Goal: Information Seeking & Learning: Learn about a topic

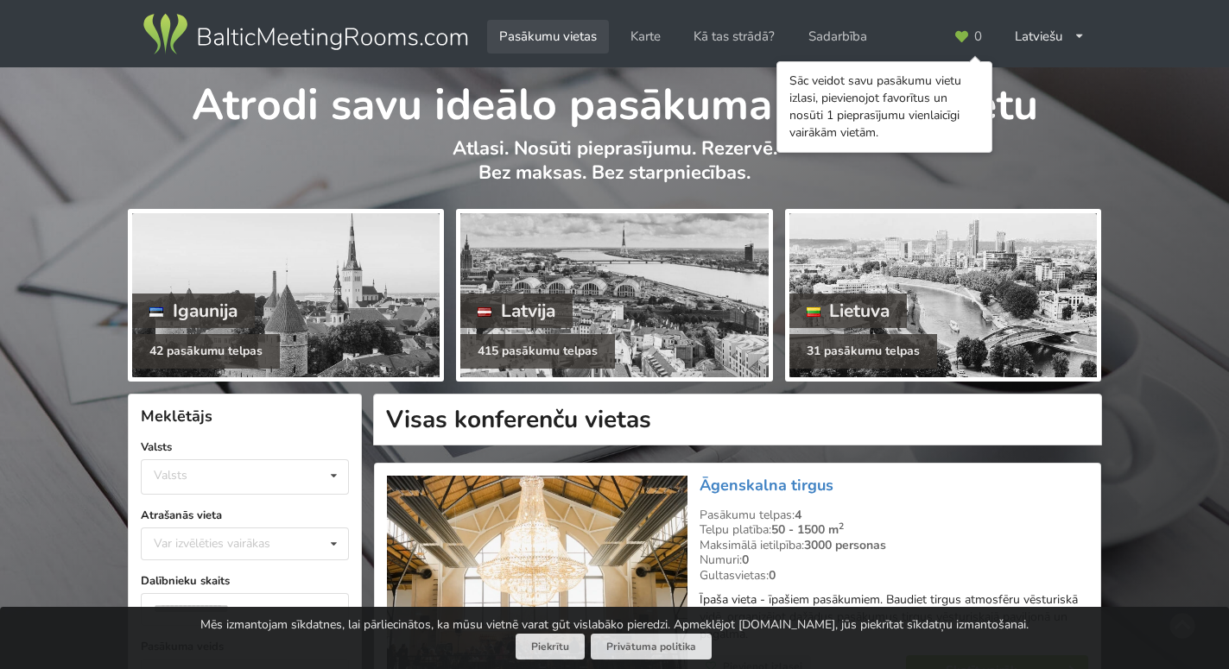
click at [534, 36] on link "Pasākumu vietas" at bounding box center [548, 37] width 122 height 34
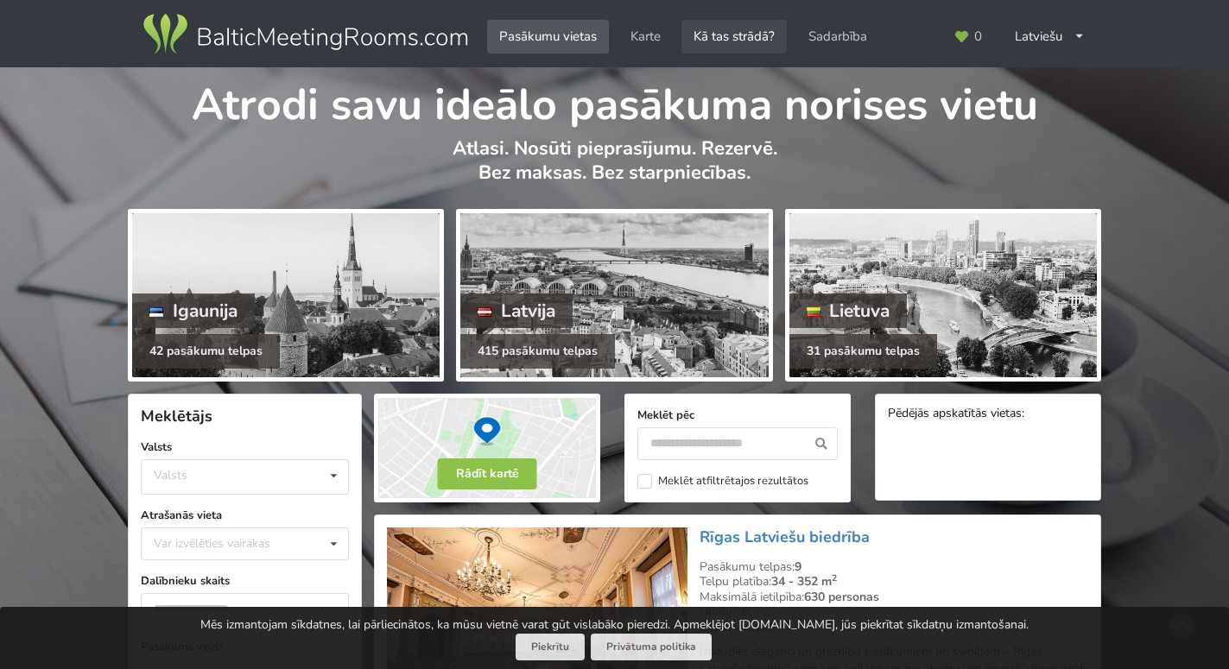
click at [730, 38] on link "Kā tas strādā?" at bounding box center [734, 37] width 105 height 34
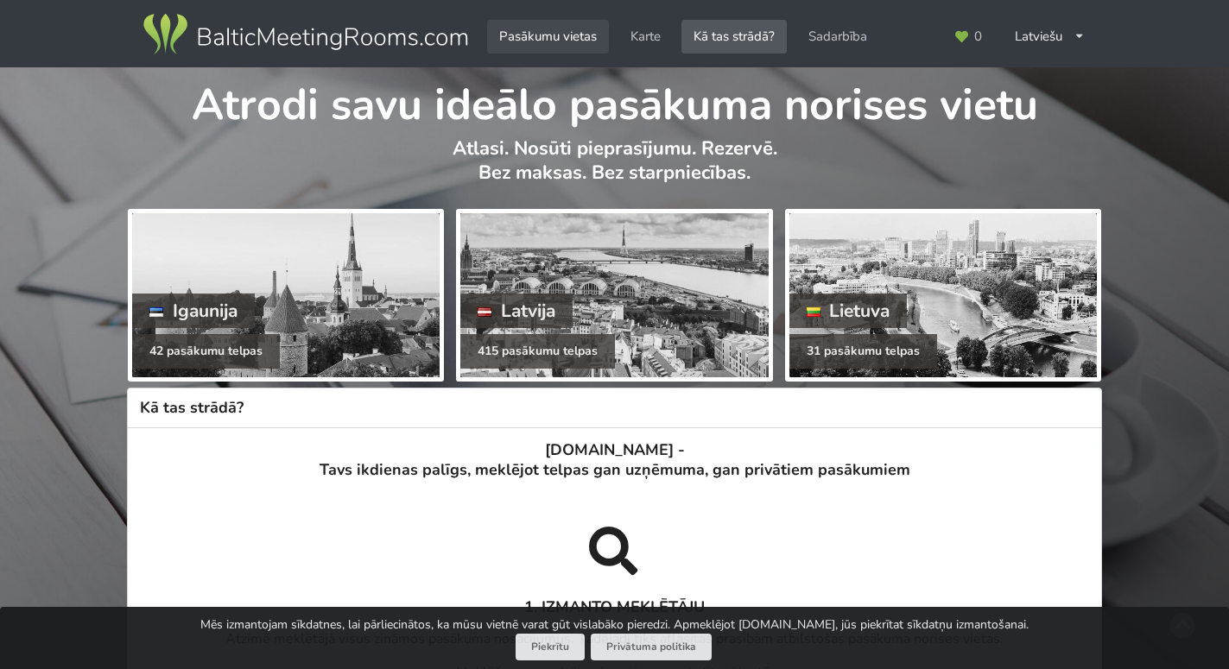
click at [536, 27] on link "Pasākumu vietas" at bounding box center [548, 37] width 122 height 34
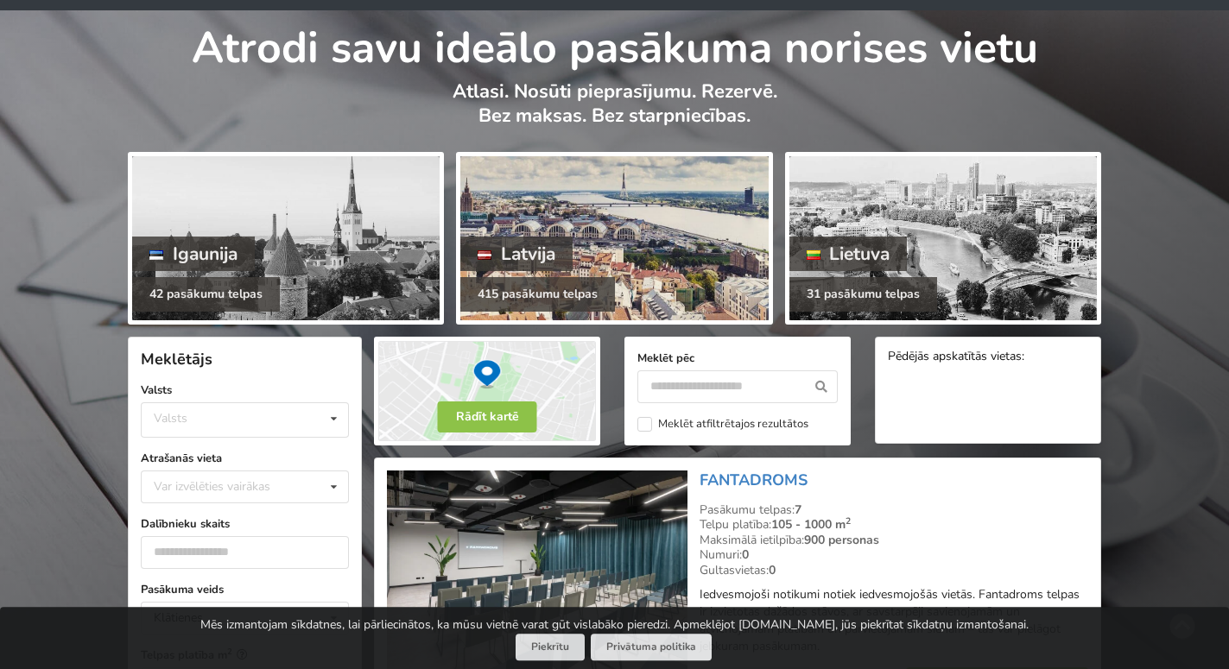
scroll to position [88, 0]
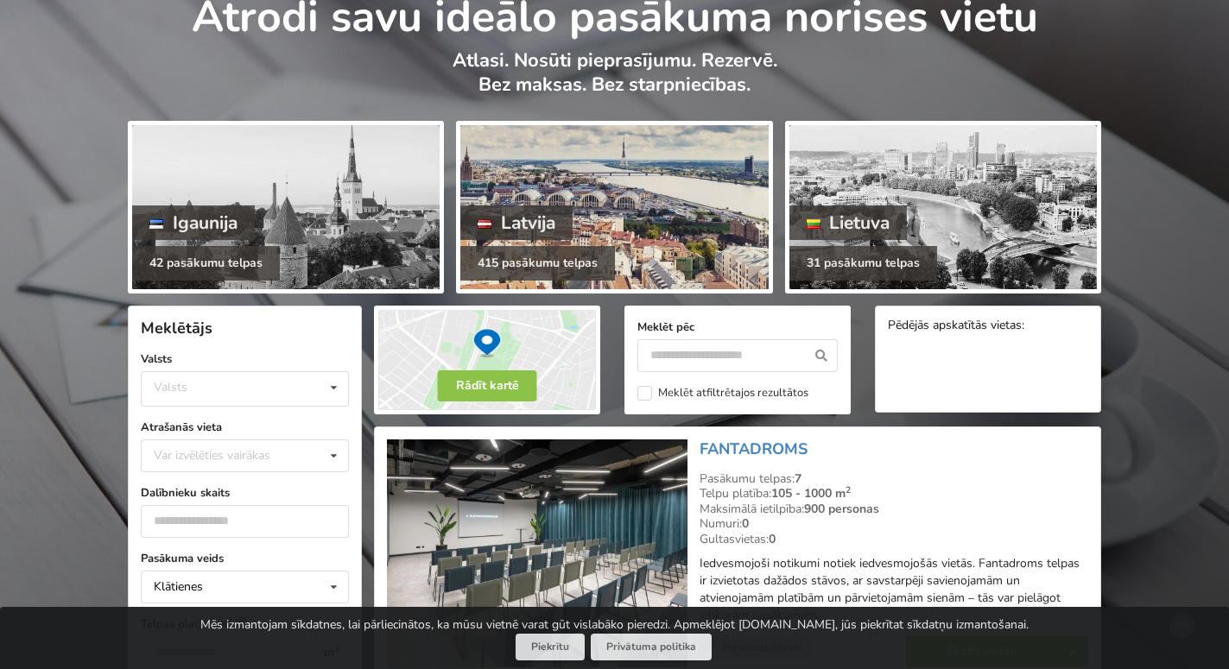
click at [637, 181] on div at bounding box center [614, 207] width 308 height 164
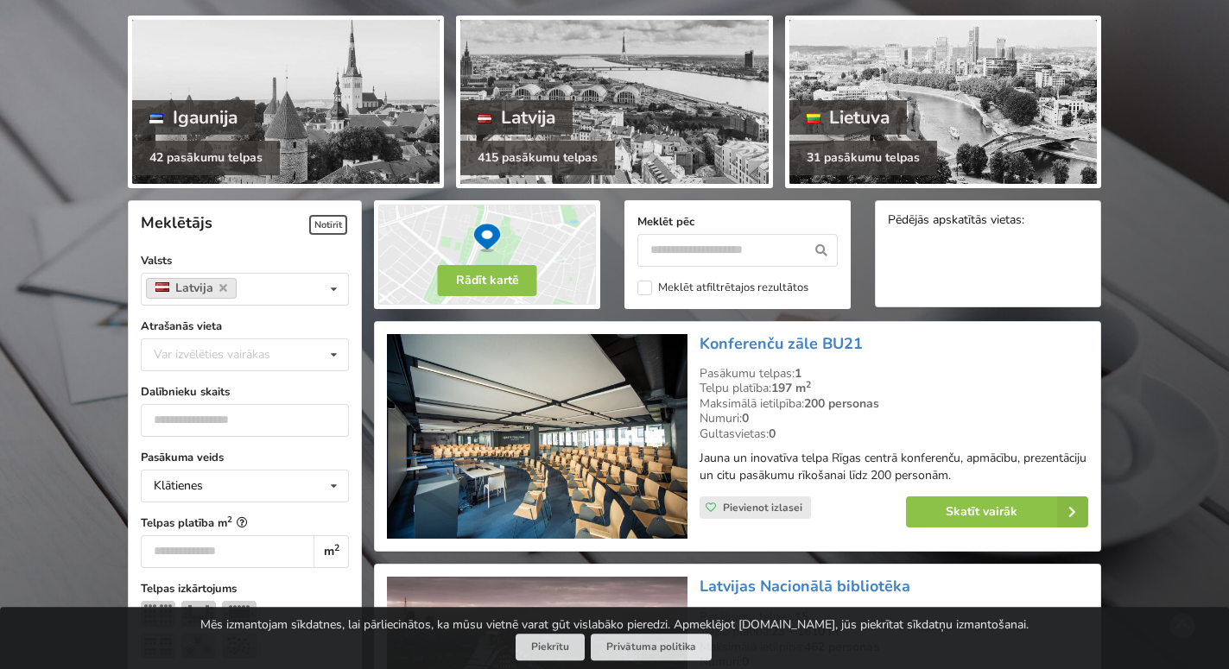
scroll to position [264, 0]
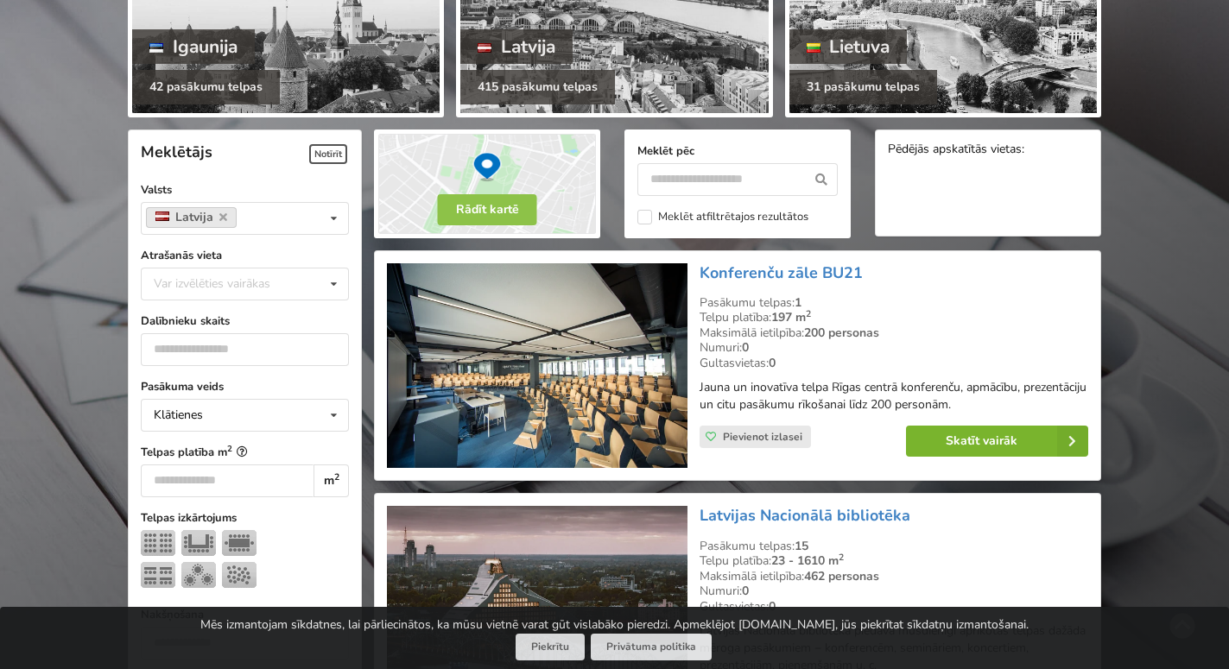
click at [944, 437] on link "Skatīt vairāk" at bounding box center [997, 441] width 182 height 31
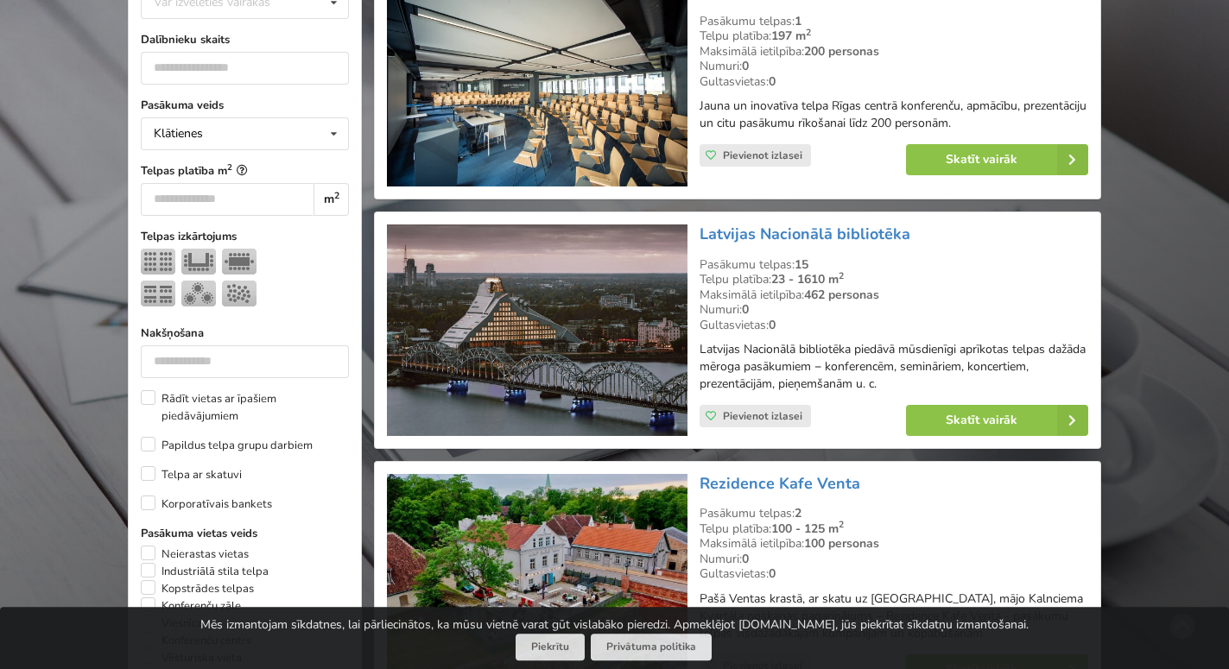
scroll to position [617, 0]
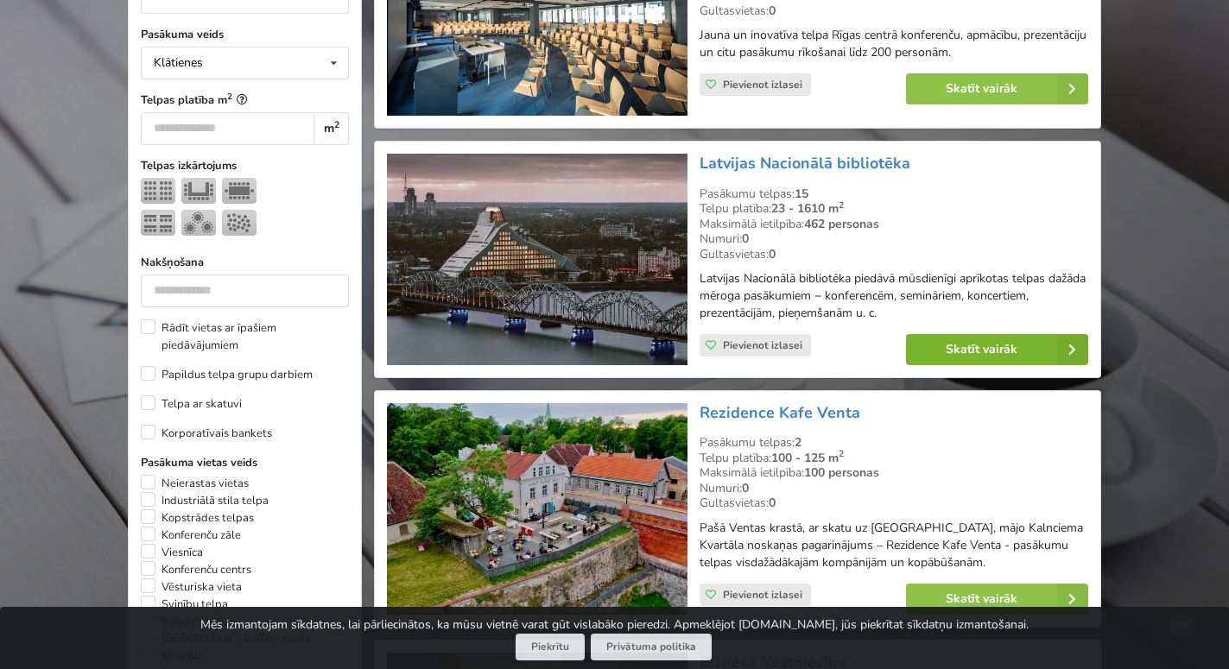
click at [968, 344] on link "Skatīt vairāk" at bounding box center [997, 349] width 182 height 31
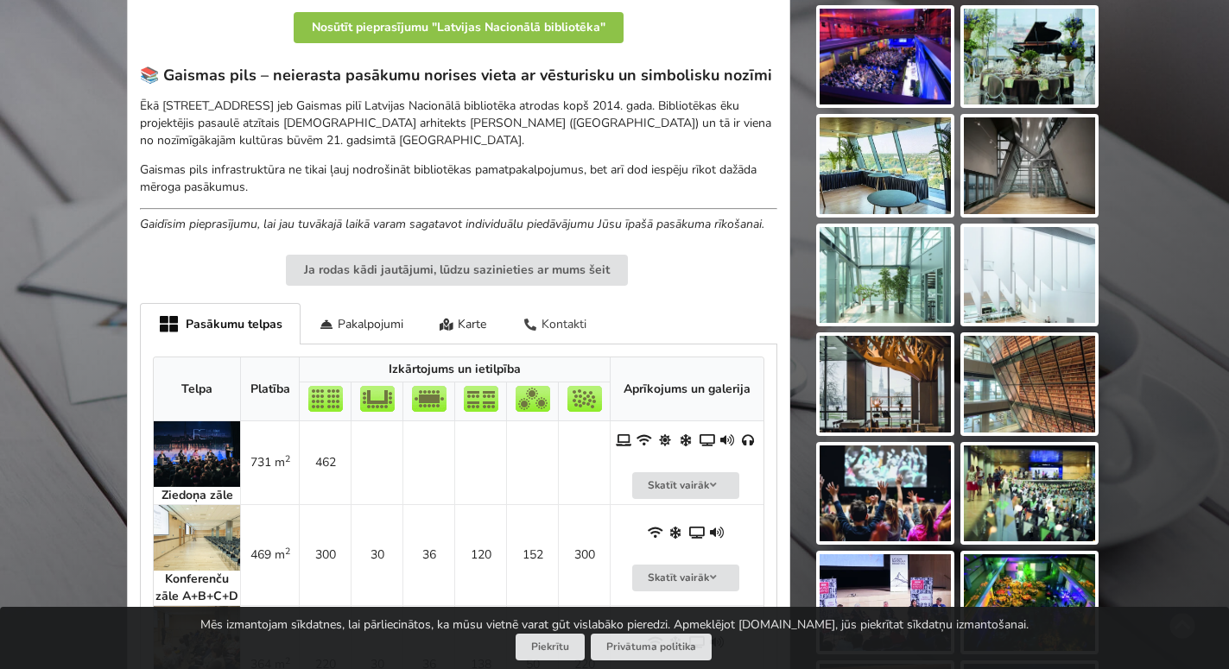
scroll to position [617, 0]
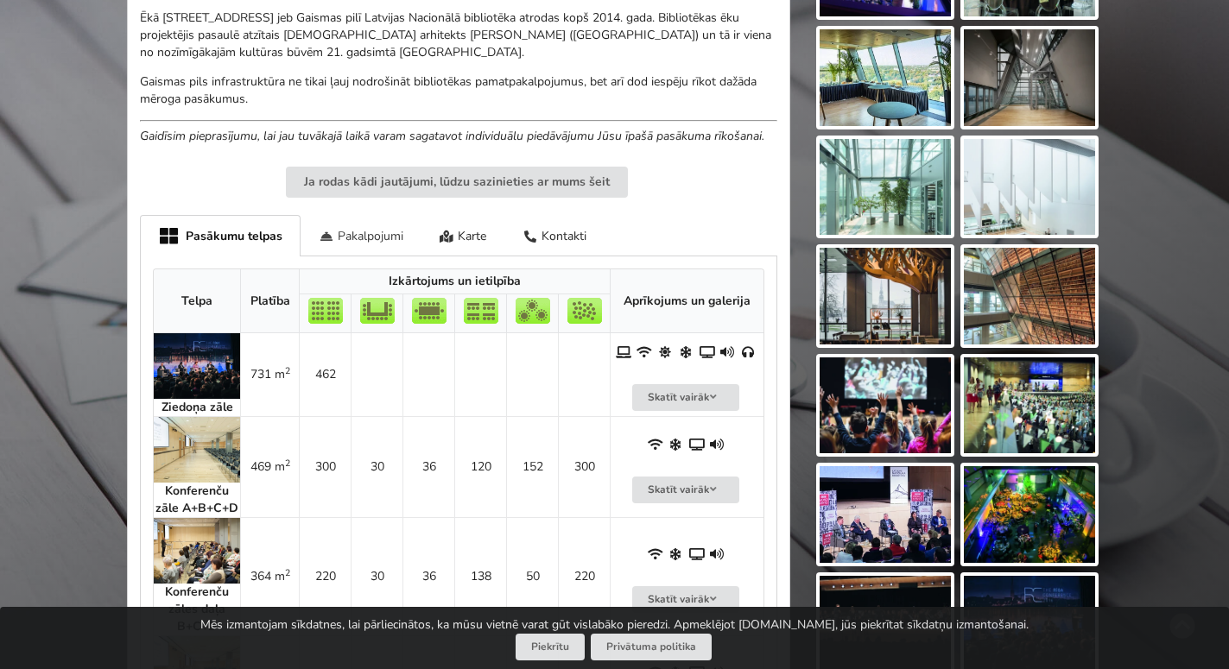
click at [370, 234] on div "Pakalpojumi" at bounding box center [361, 235] width 121 height 41
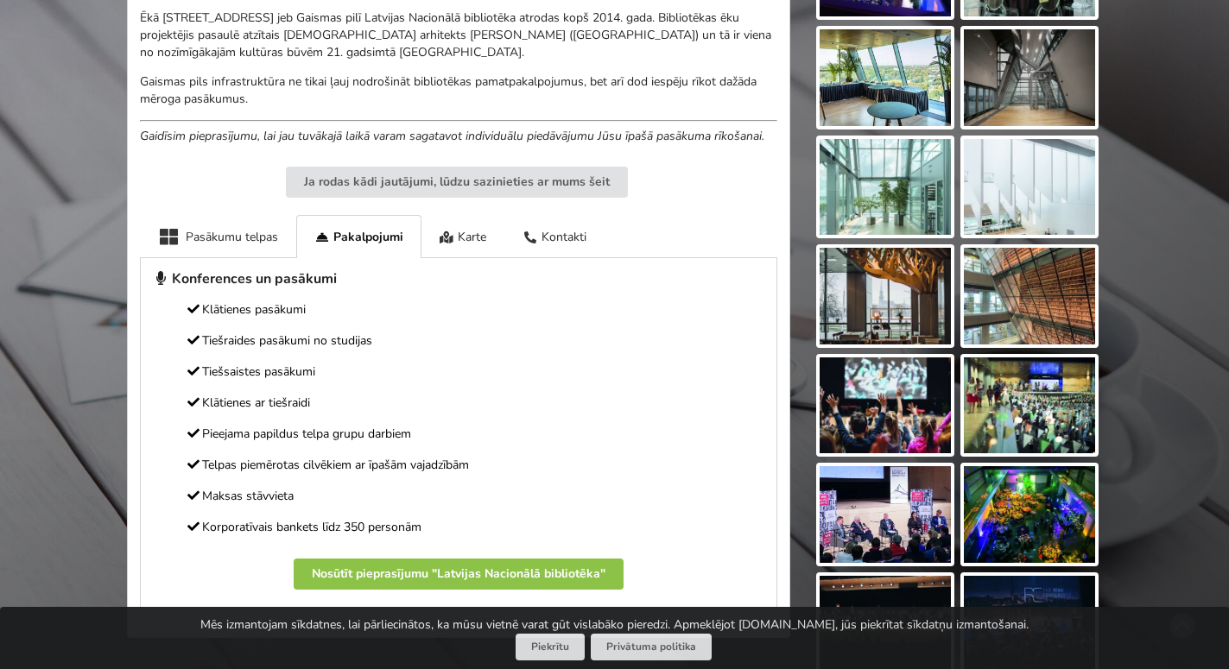
scroll to position [705, 0]
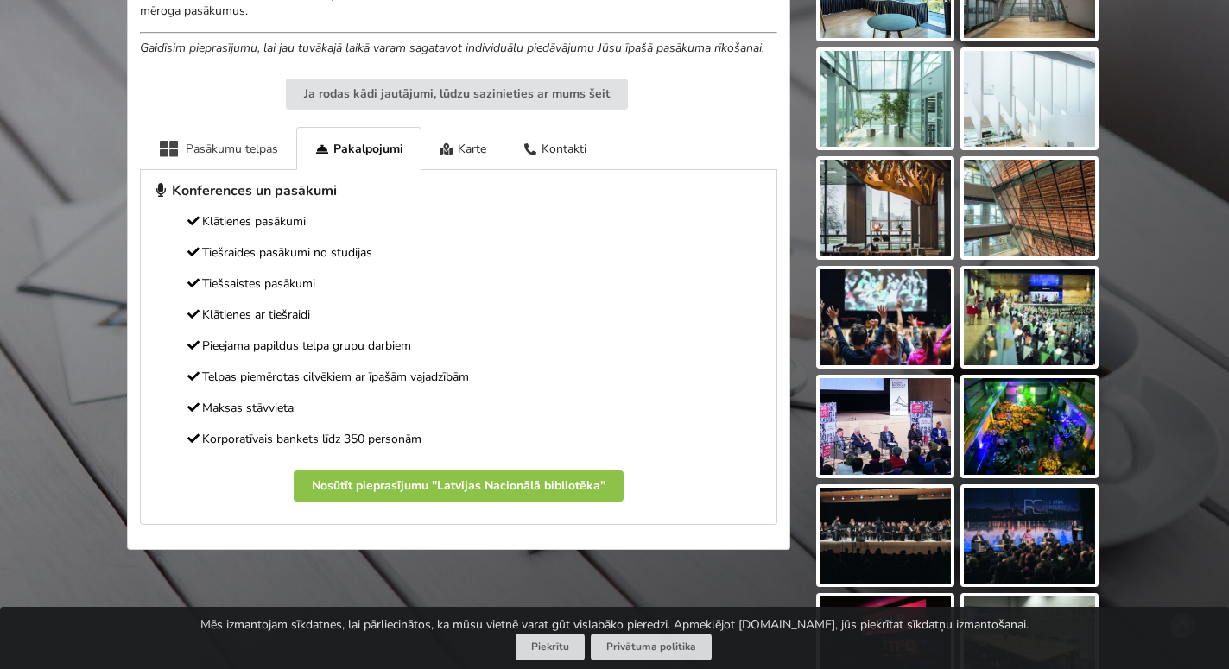
click at [246, 147] on div "Pasākumu telpas" at bounding box center [218, 148] width 156 height 42
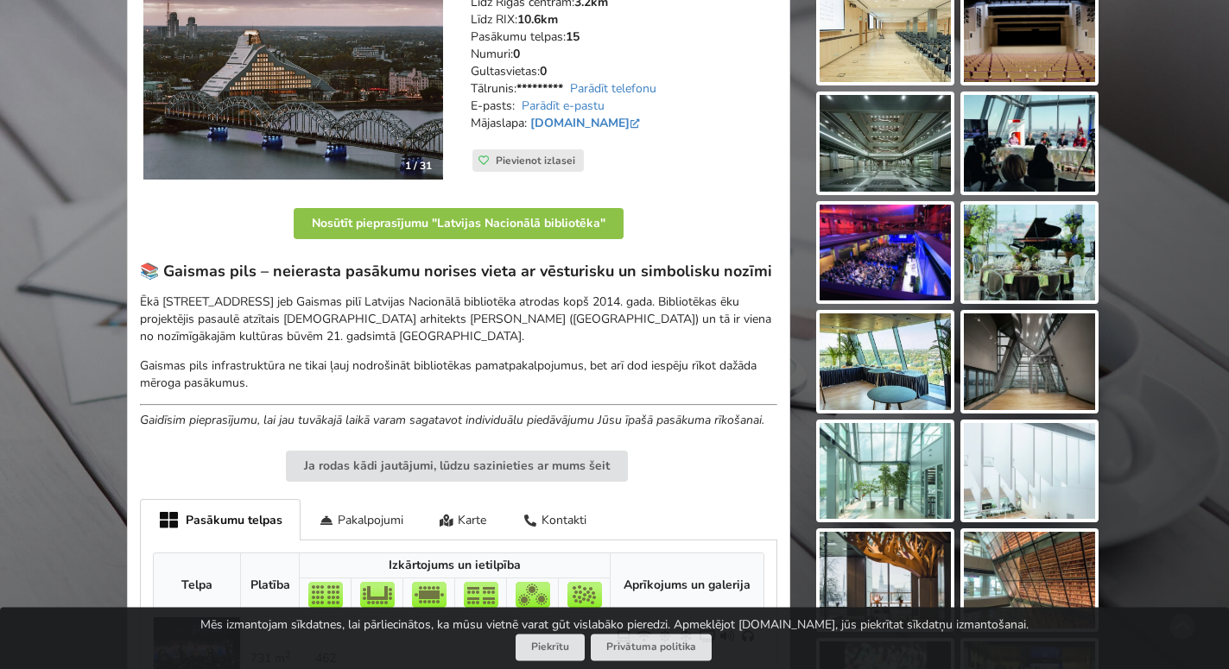
scroll to position [264, 0]
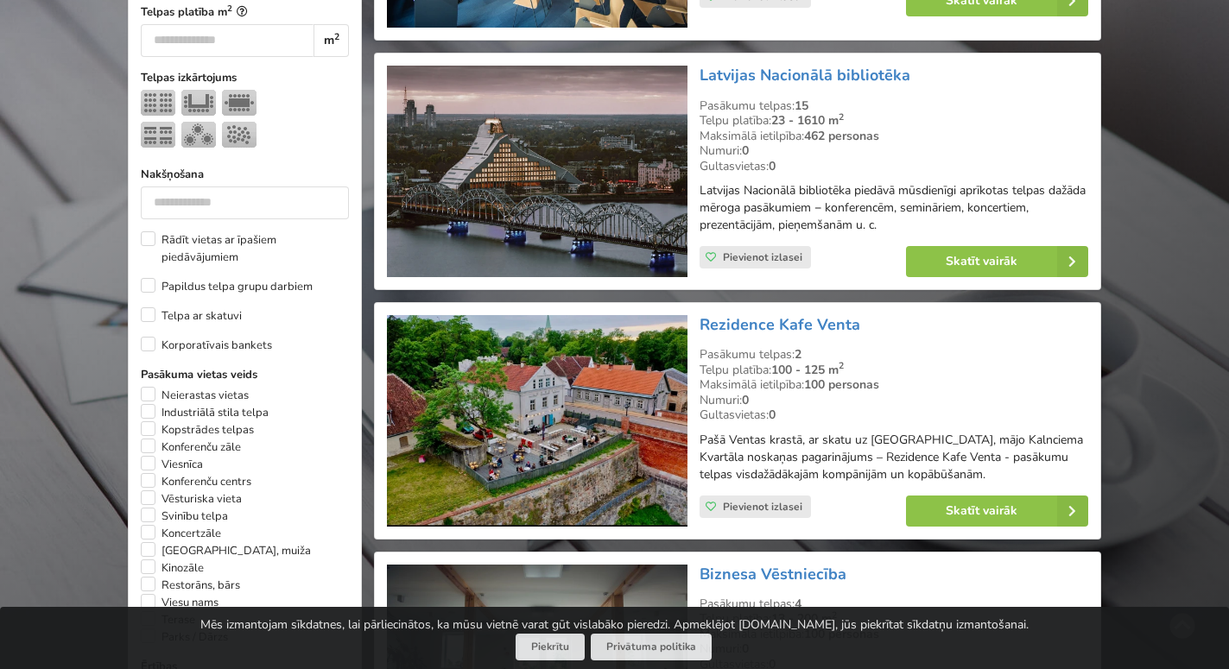
scroll to position [793, 0]
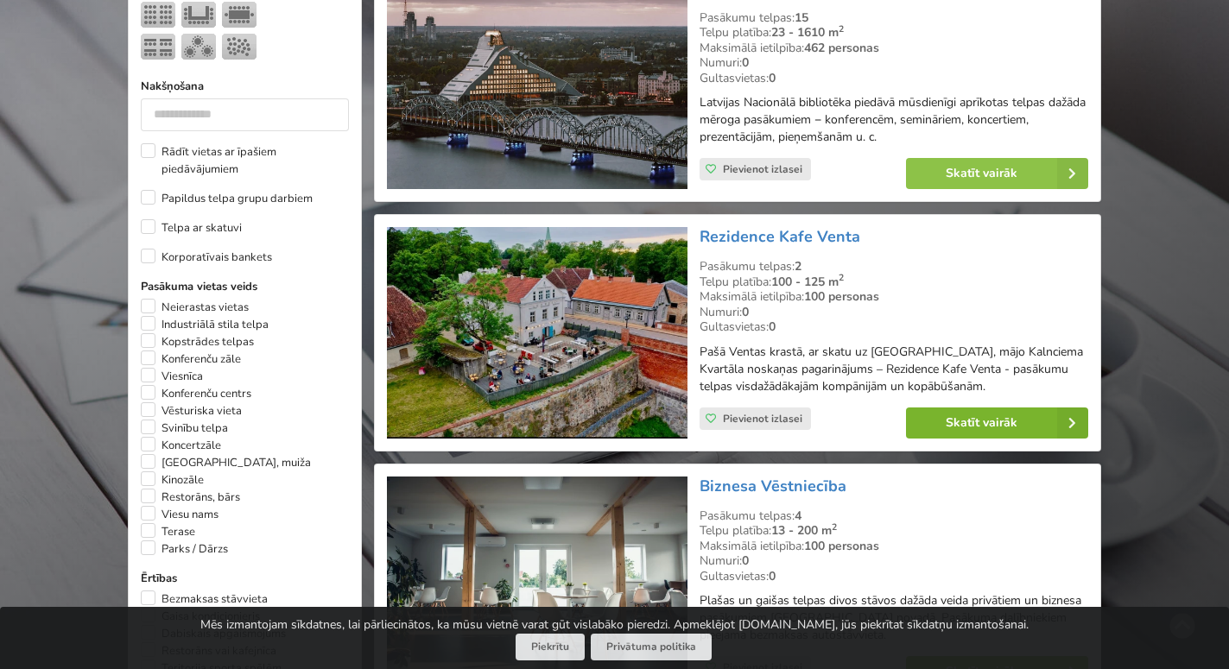
click at [959, 423] on link "Skatīt vairāk" at bounding box center [997, 423] width 182 height 31
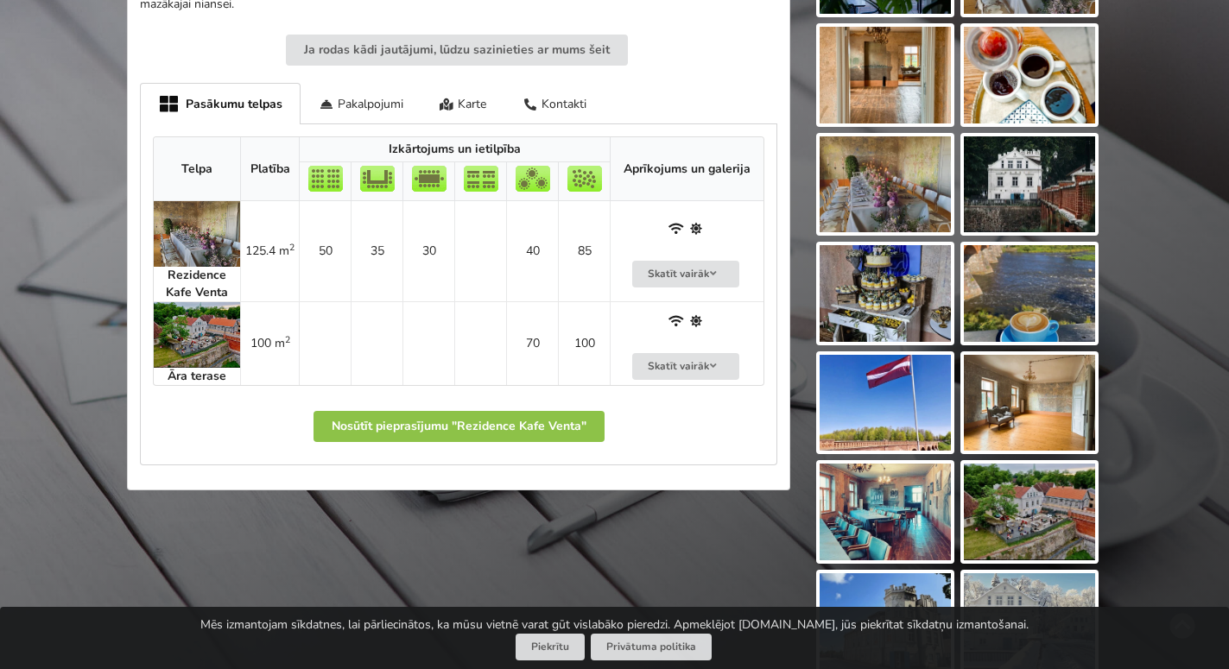
scroll to position [793, 0]
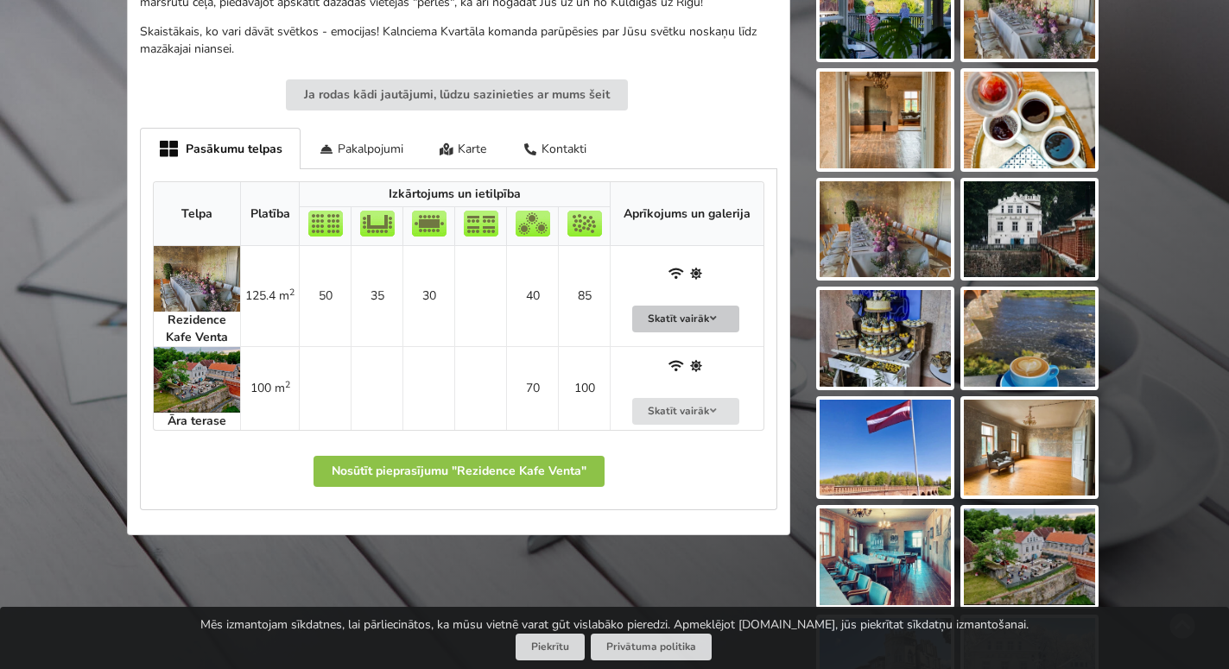
click at [711, 320] on icon at bounding box center [713, 319] width 12 height 10
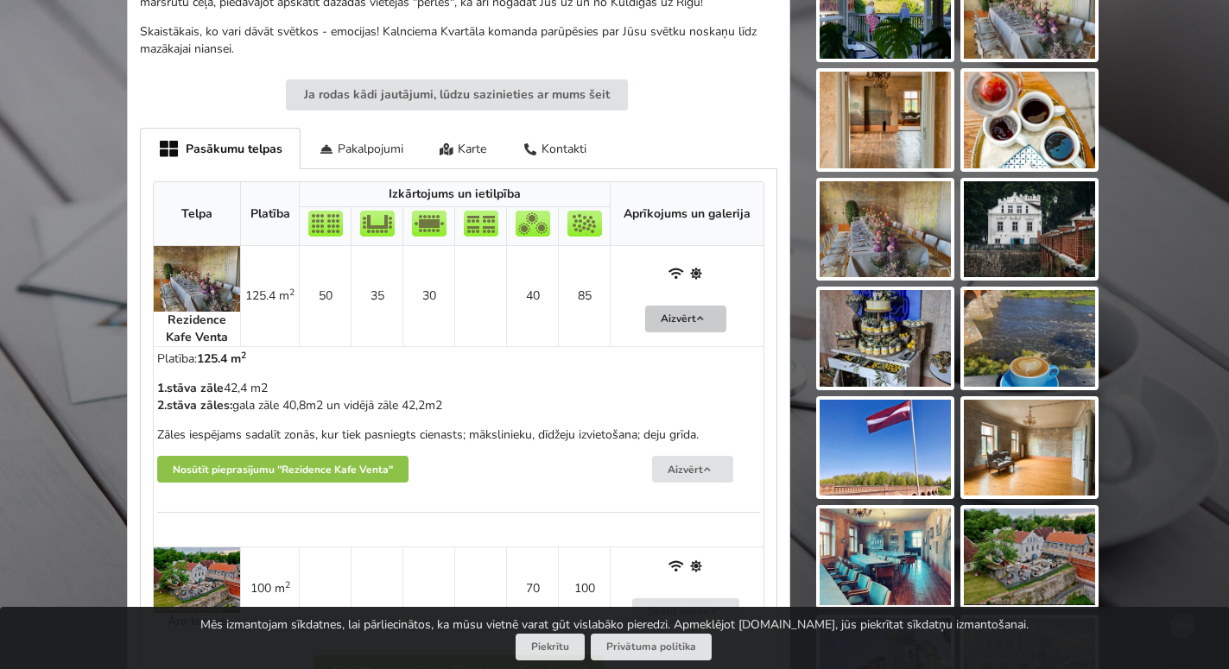
click at [711, 320] on button "Aizvērt" at bounding box center [685, 319] width 81 height 27
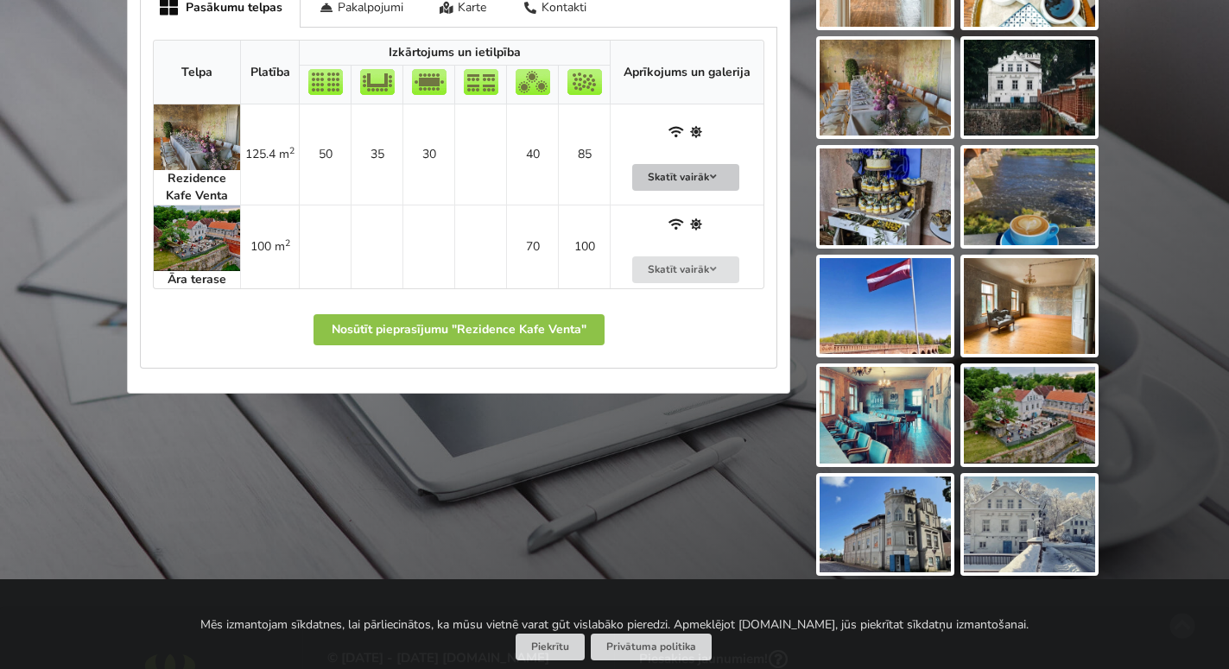
scroll to position [969, 0]
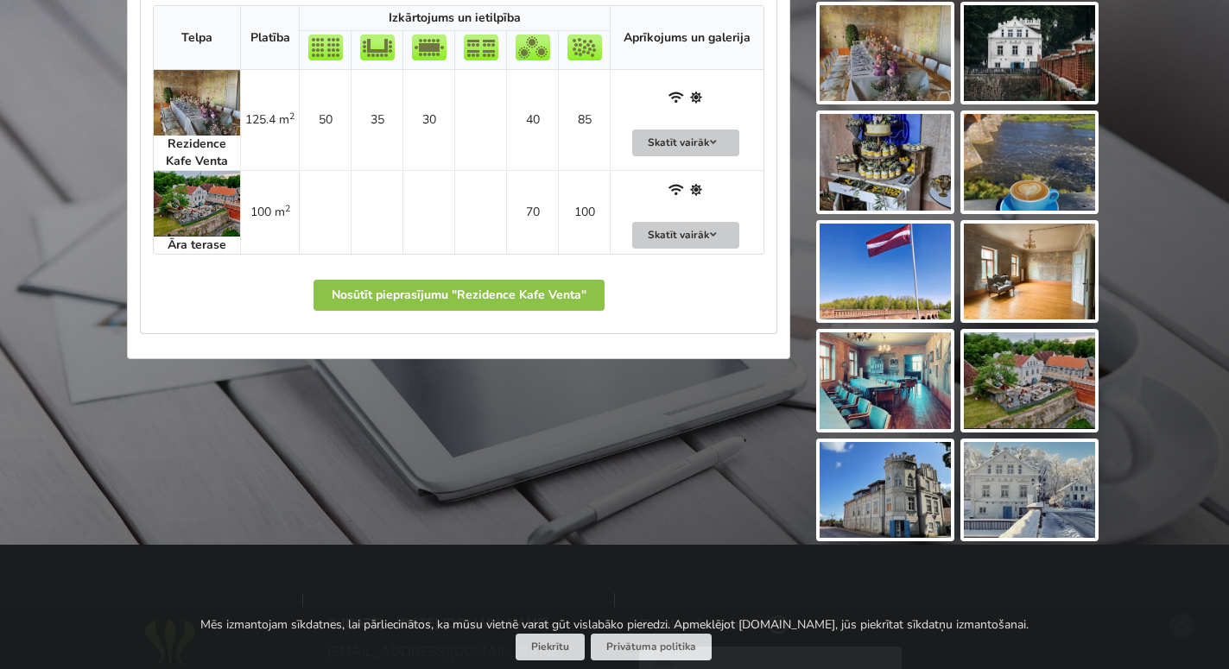
click at [701, 235] on button "Skatīt vairāk" at bounding box center [685, 235] width 107 height 27
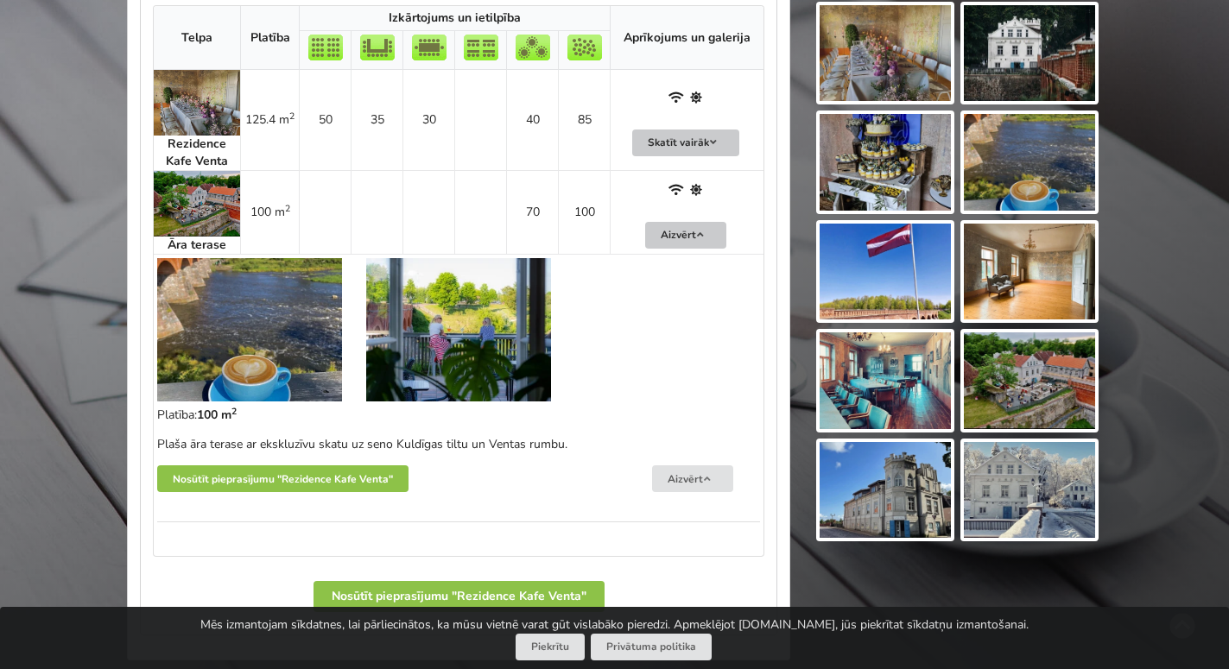
click at [701, 235] on icon at bounding box center [701, 235] width 12 height 10
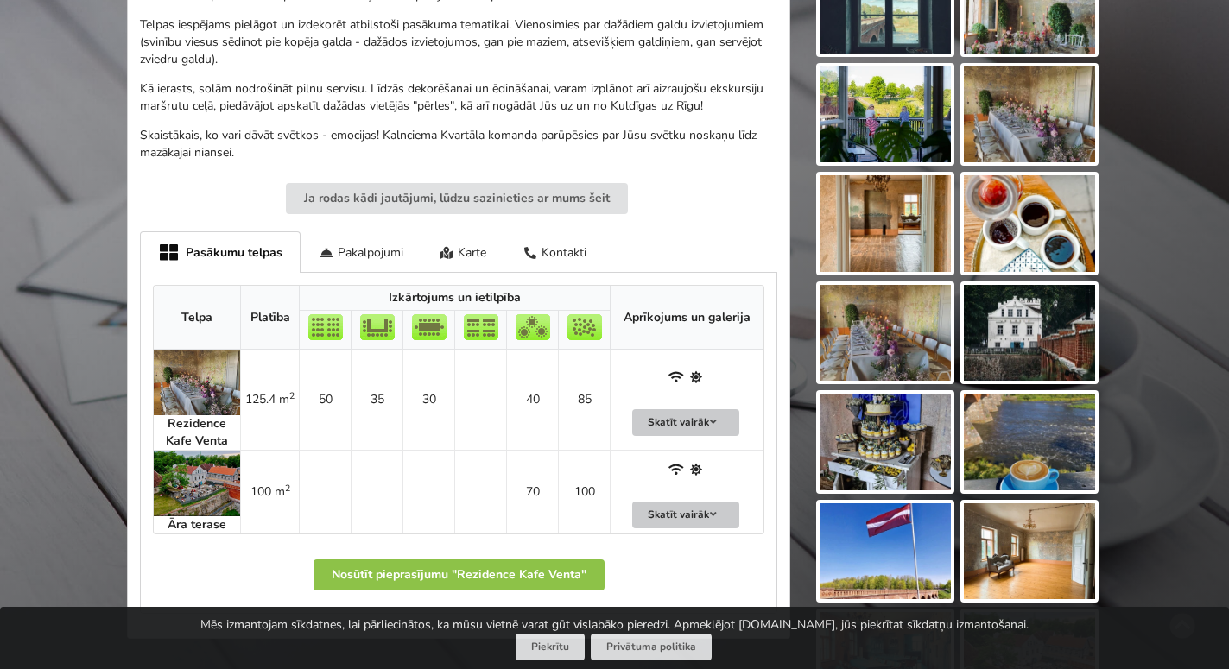
scroll to position [705, 0]
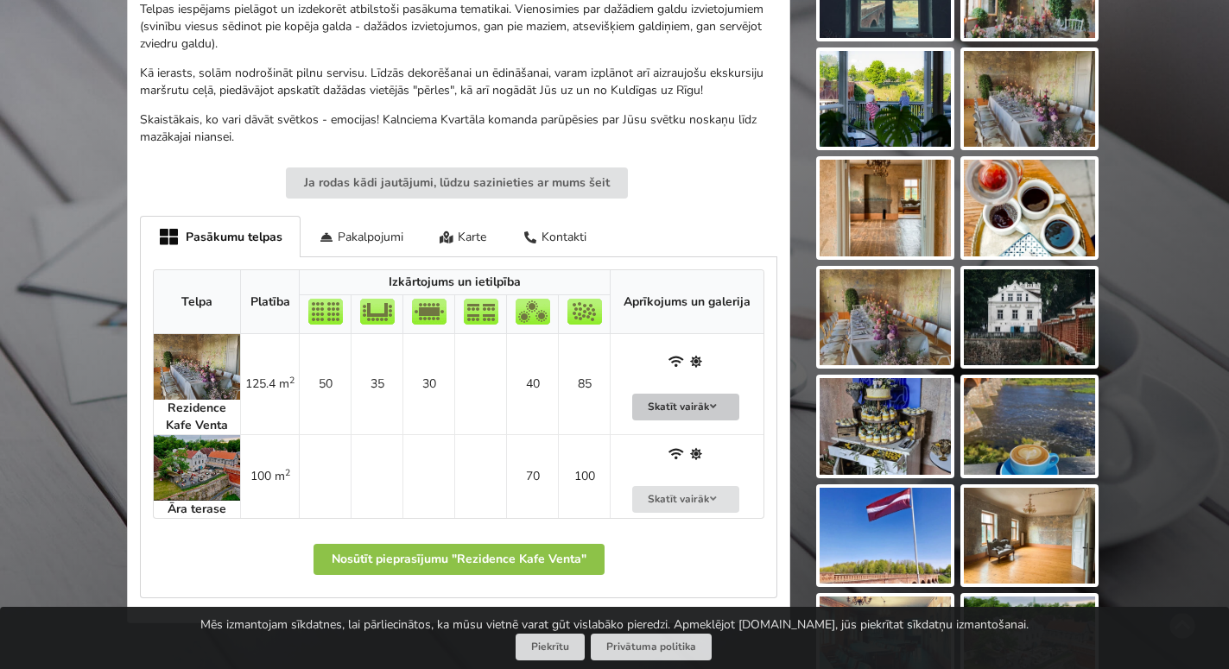
click at [658, 409] on button "Skatīt vairāk" at bounding box center [685, 407] width 107 height 27
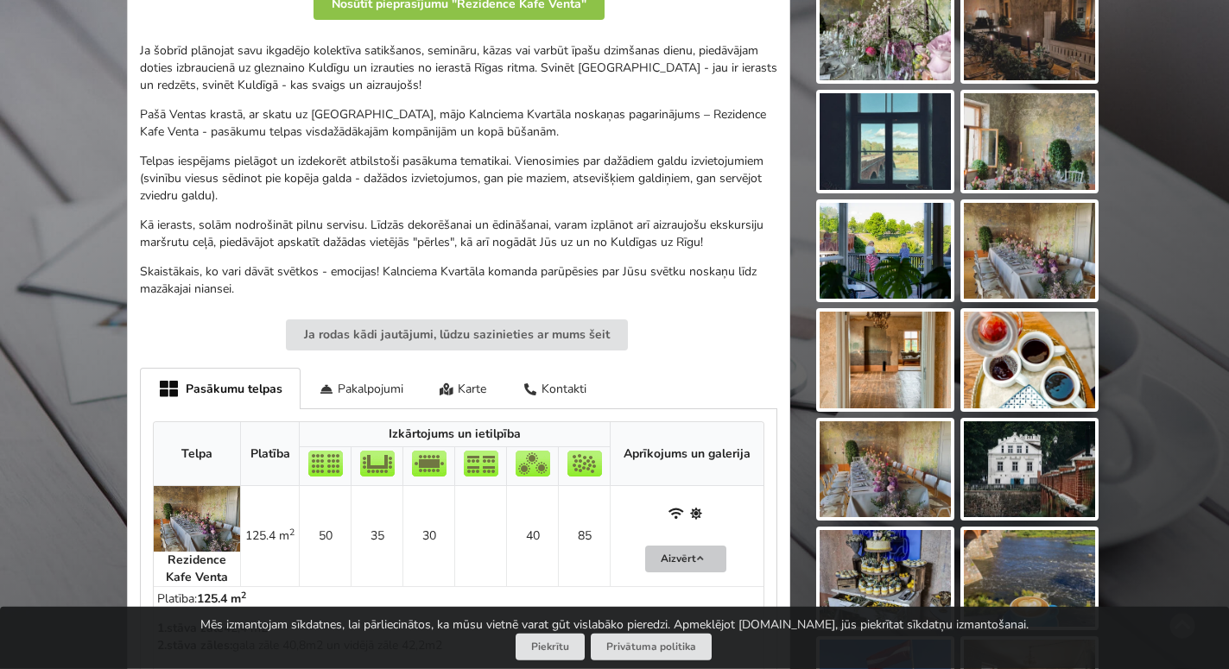
scroll to position [441, 0]
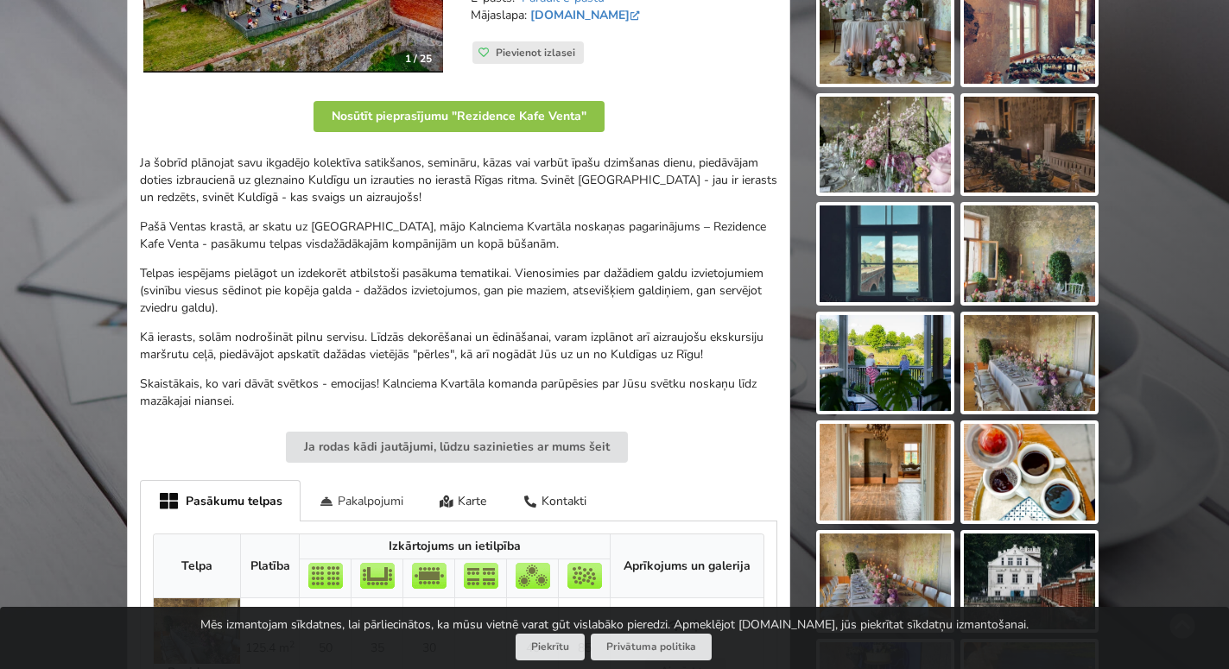
click at [384, 508] on div "Pakalpojumi" at bounding box center [361, 500] width 121 height 41
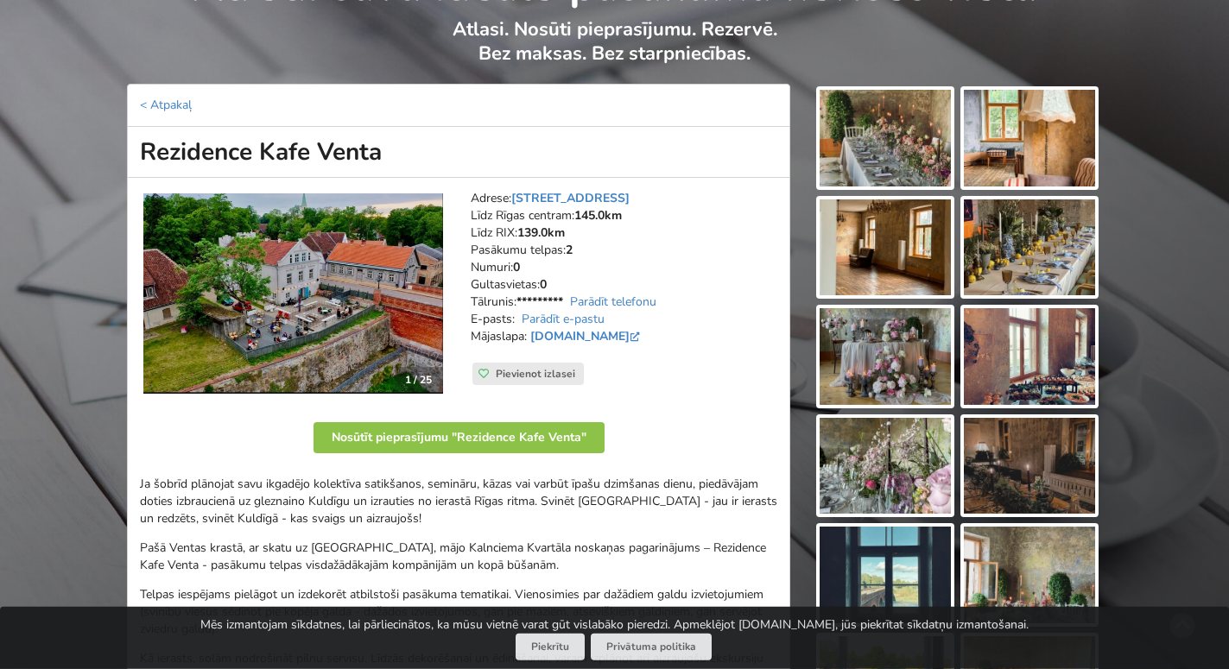
scroll to position [88, 0]
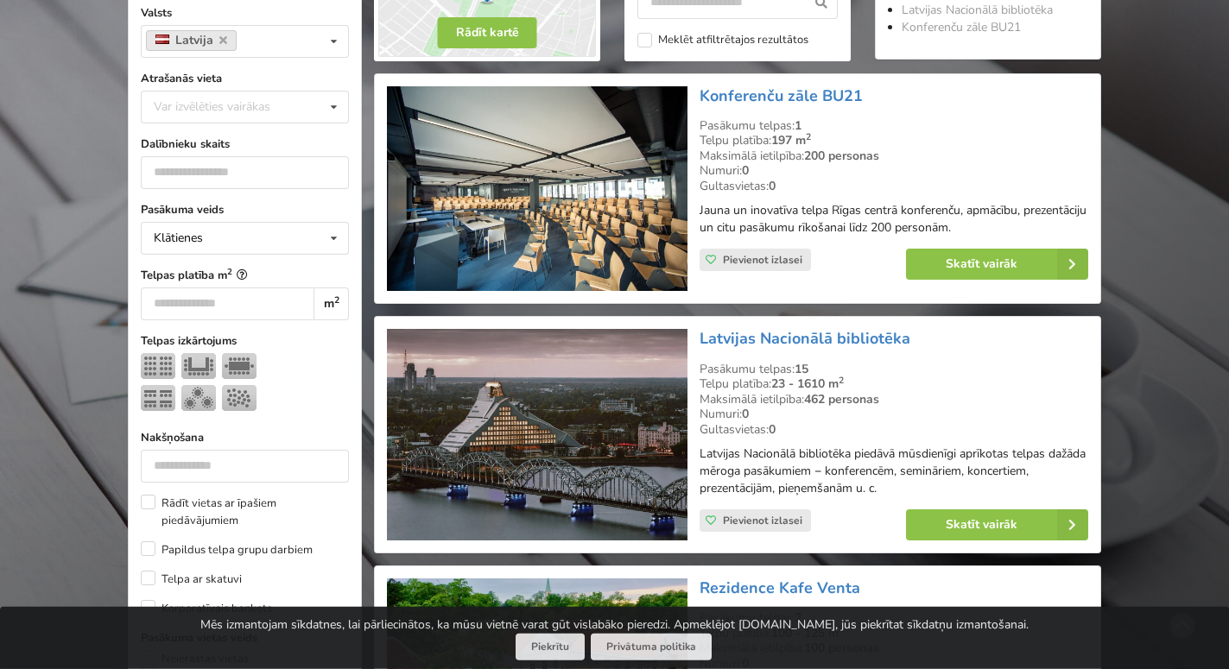
scroll to position [441, 0]
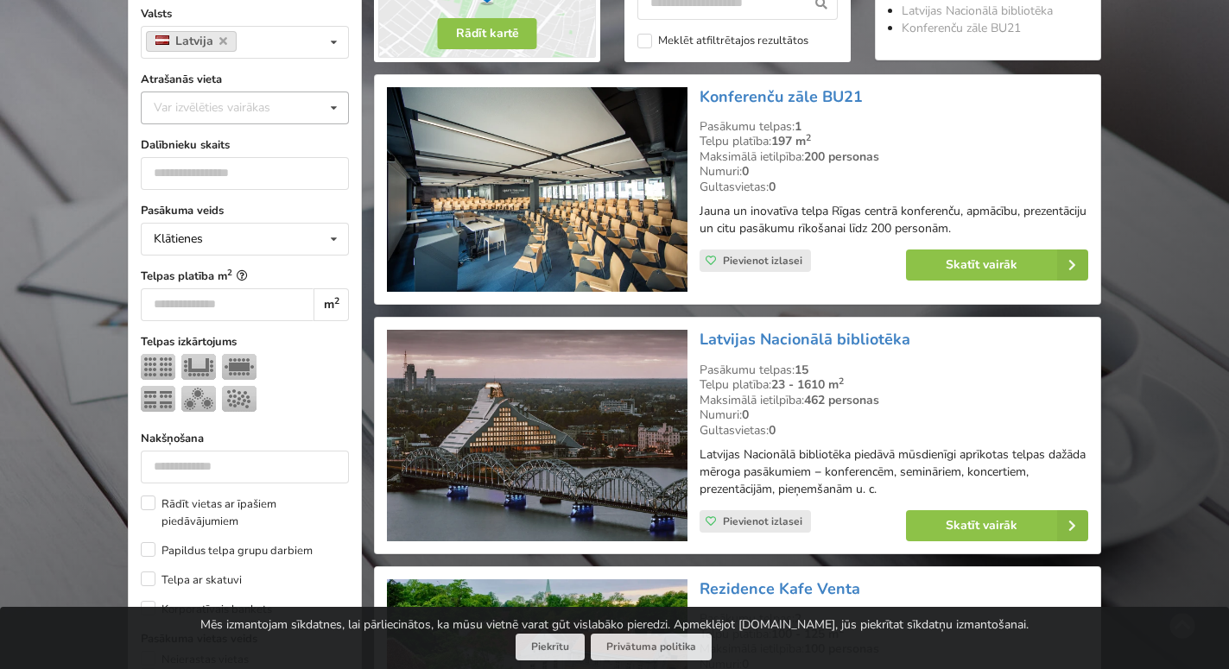
click at [323, 112] on icon at bounding box center [333, 108] width 25 height 32
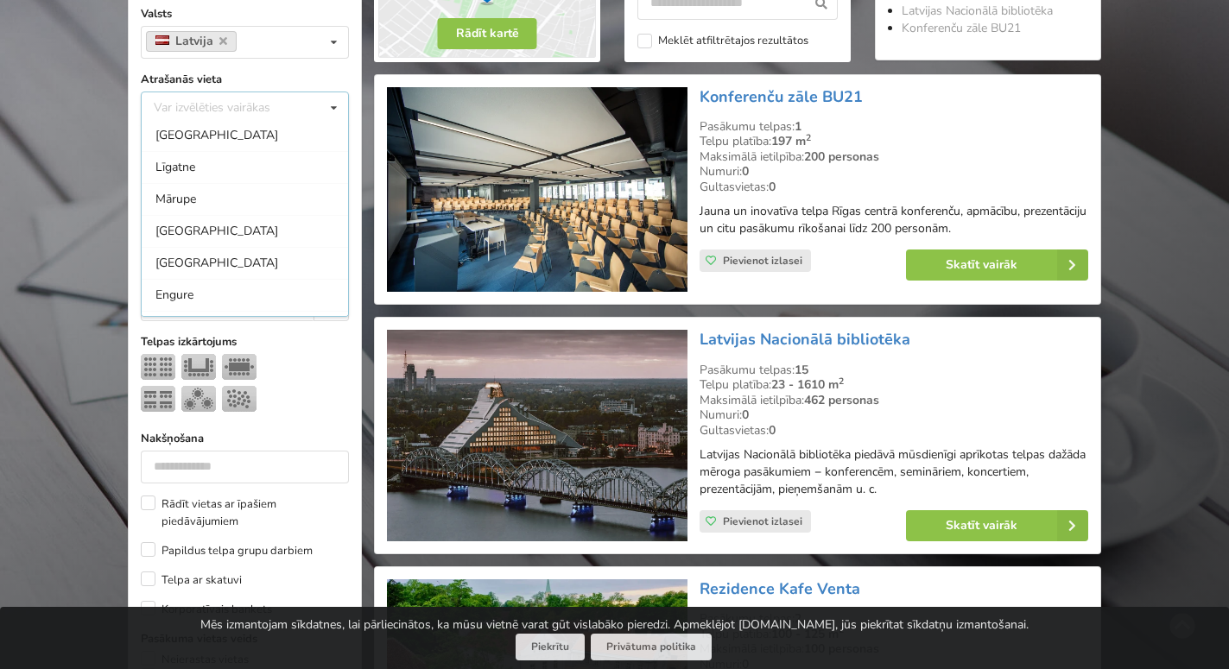
scroll to position [541, 0]
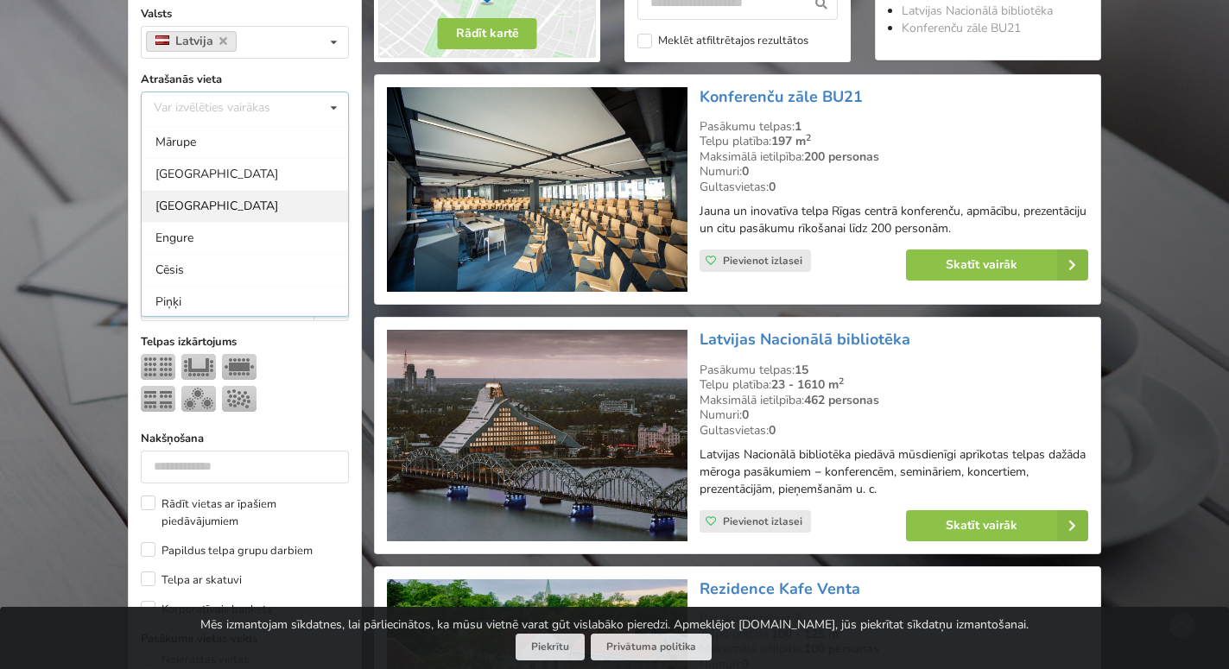
click at [332, 201] on div "Tukuma novads" at bounding box center [245, 206] width 206 height 32
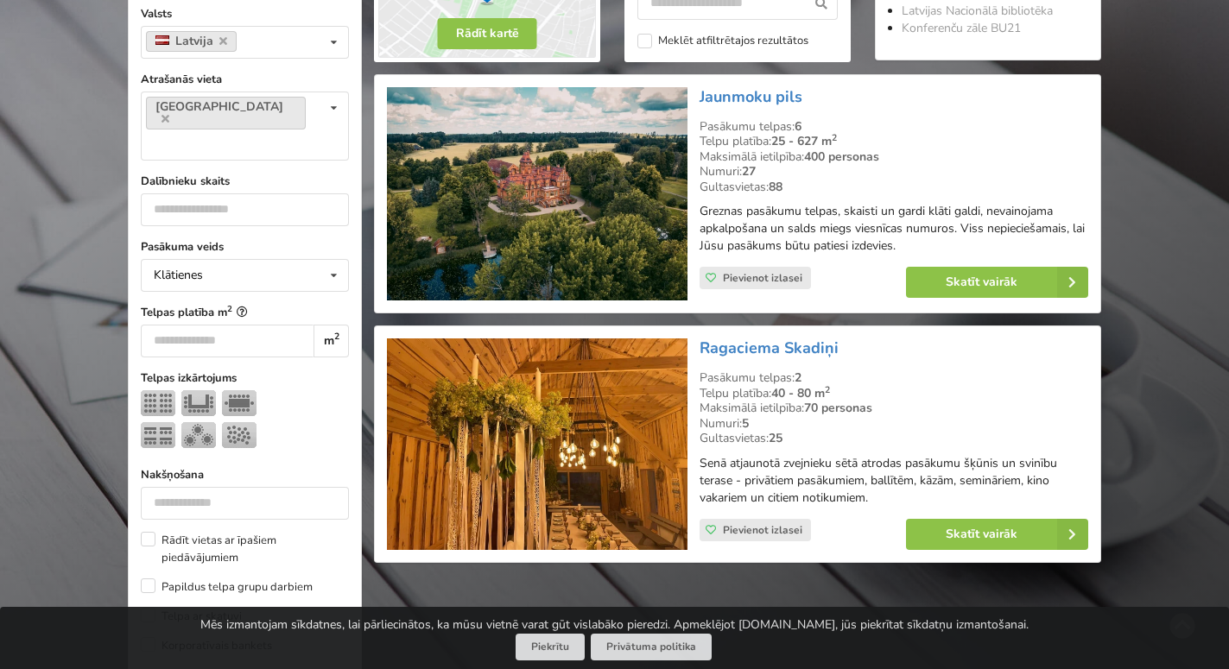
scroll to position [387, 0]
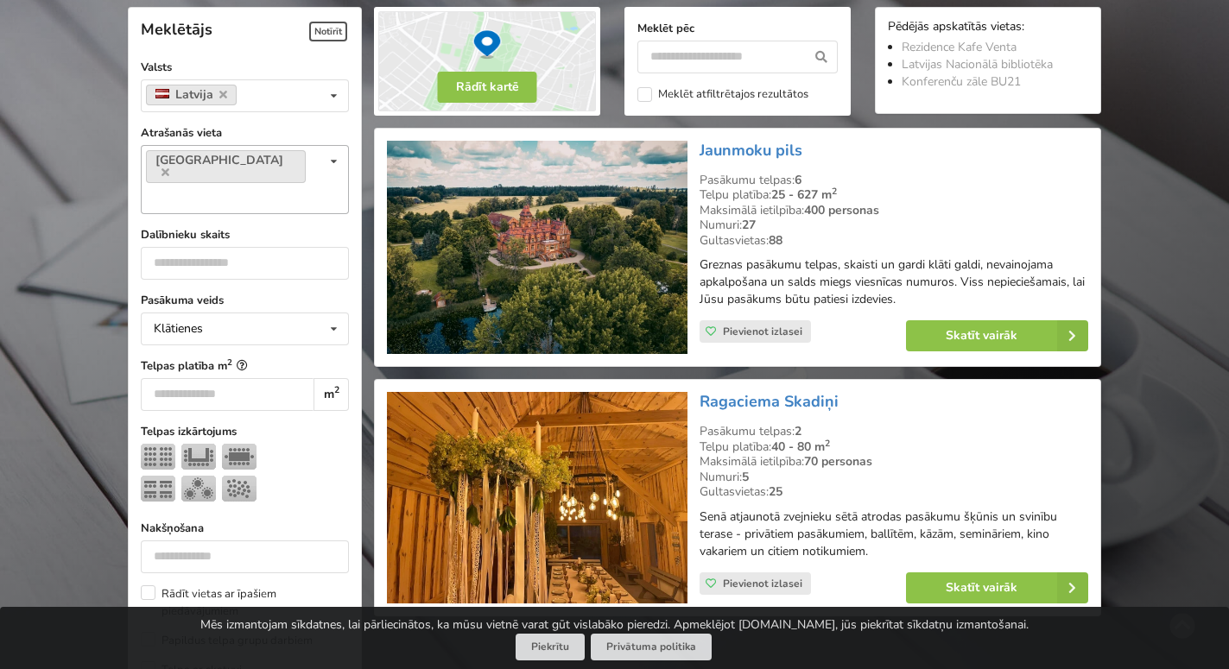
click at [328, 168] on icon at bounding box center [333, 162] width 25 height 32
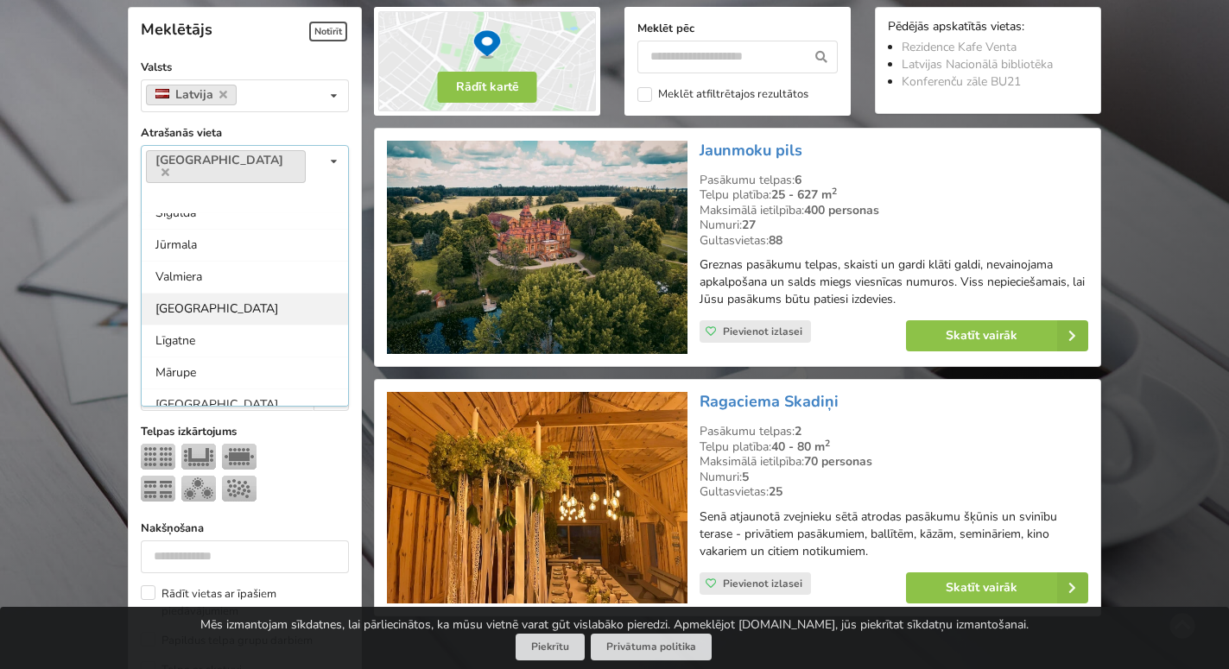
click at [199, 293] on div "[GEOGRAPHIC_DATA]" at bounding box center [245, 309] width 206 height 32
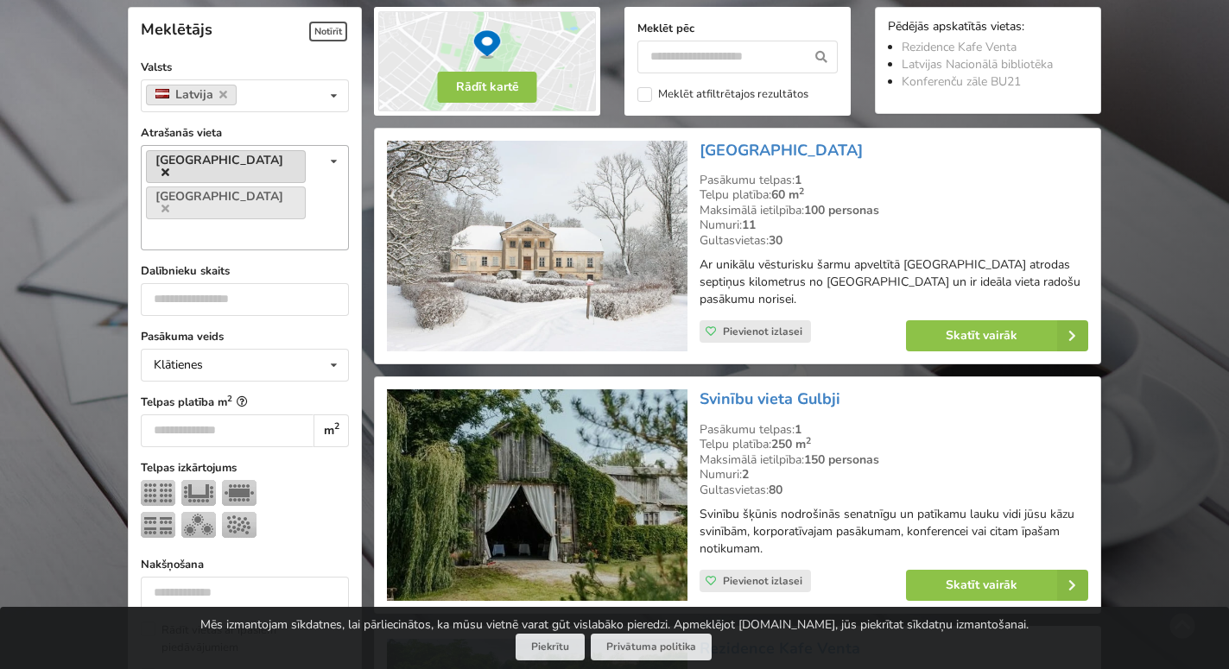
click at [169, 167] on icon at bounding box center [166, 172] width 8 height 11
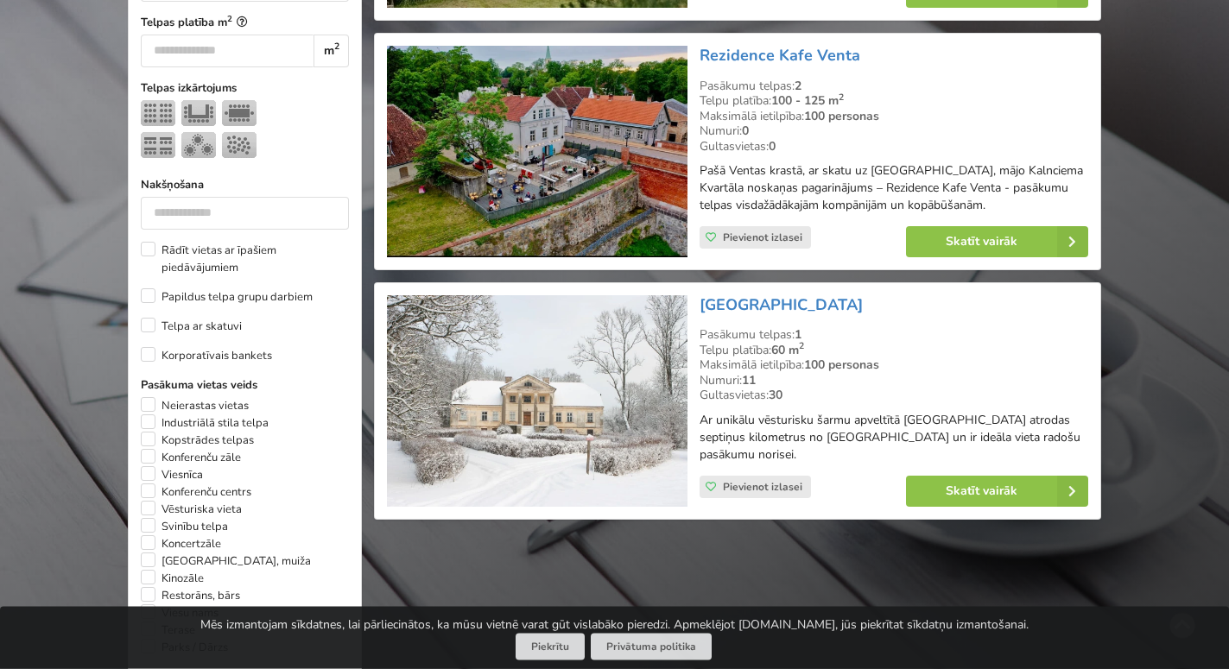
scroll to position [828, 0]
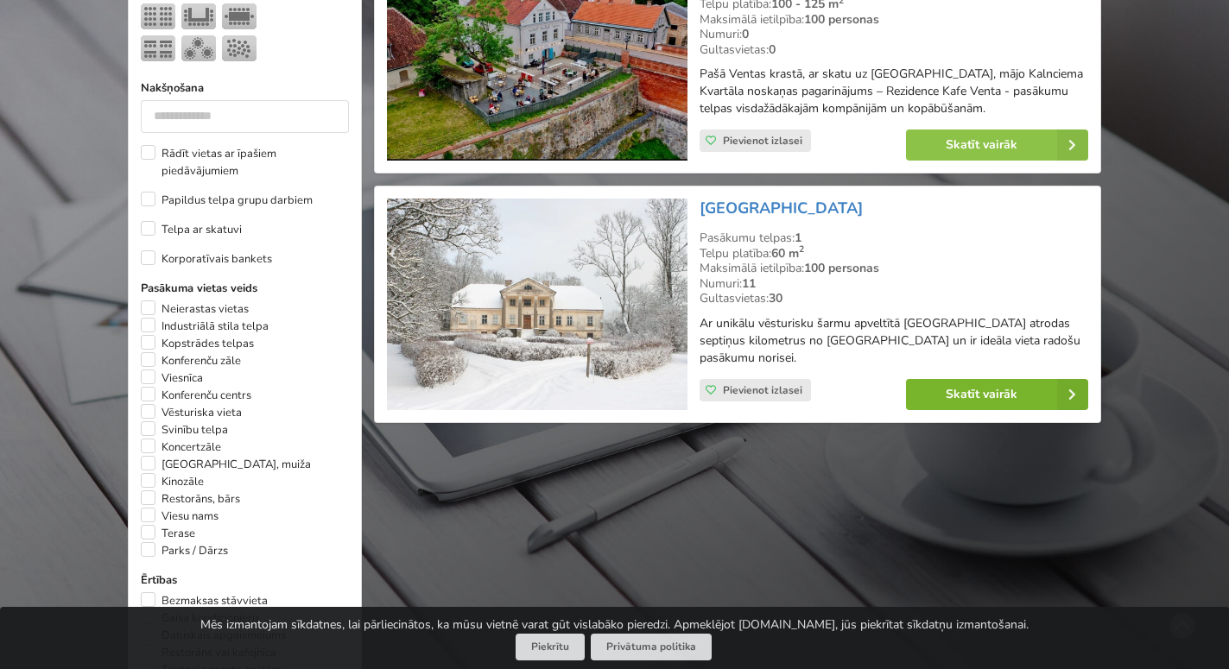
click at [973, 379] on link "Skatīt vairāk" at bounding box center [997, 394] width 182 height 31
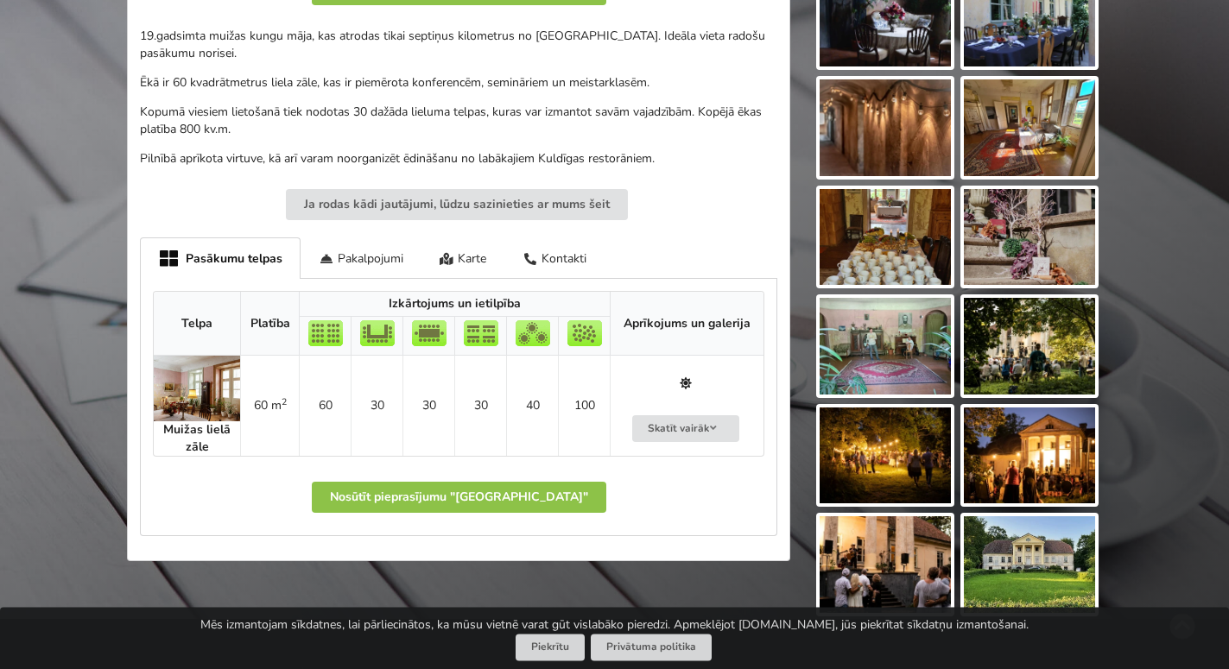
scroll to position [617, 0]
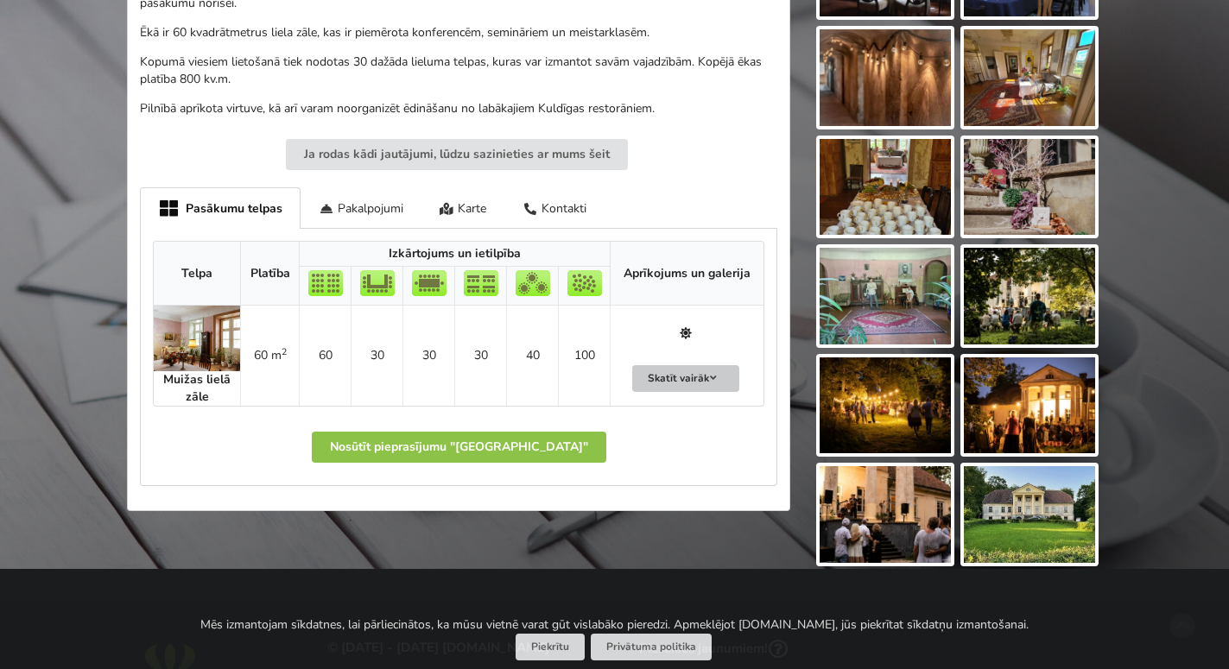
click at [682, 379] on button "Skatīt vairāk" at bounding box center [685, 378] width 107 height 27
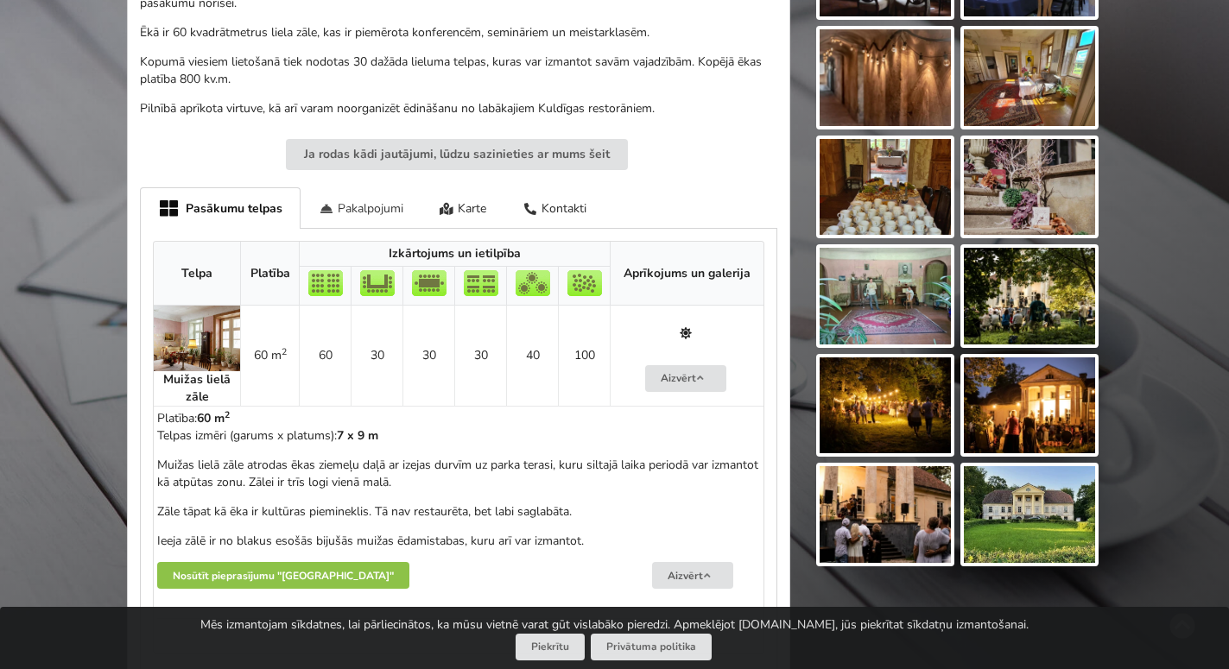
click at [372, 206] on div "Pakalpojumi" at bounding box center [361, 207] width 121 height 41
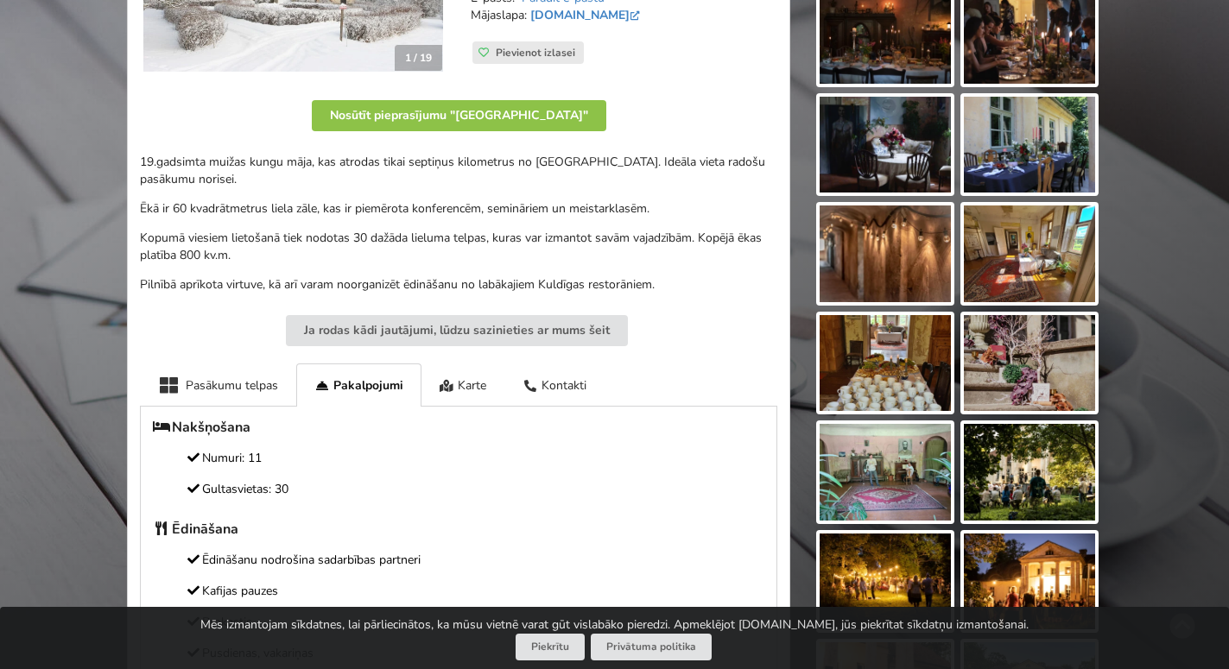
scroll to position [176, 0]
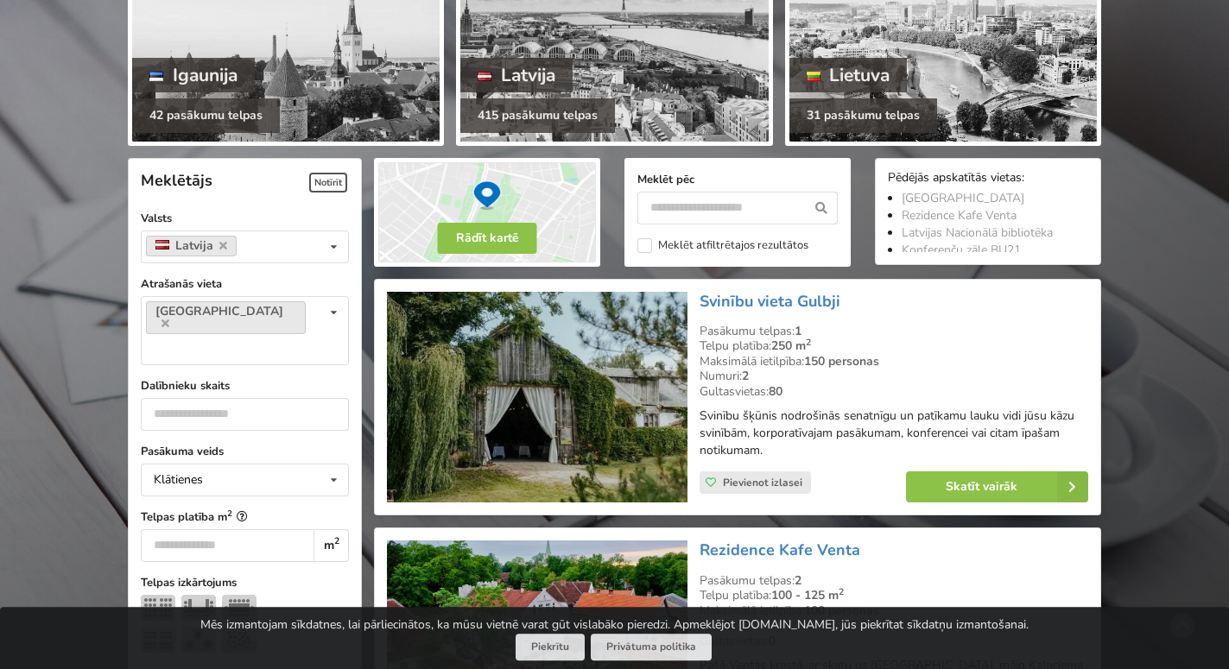
scroll to position [211, 0]
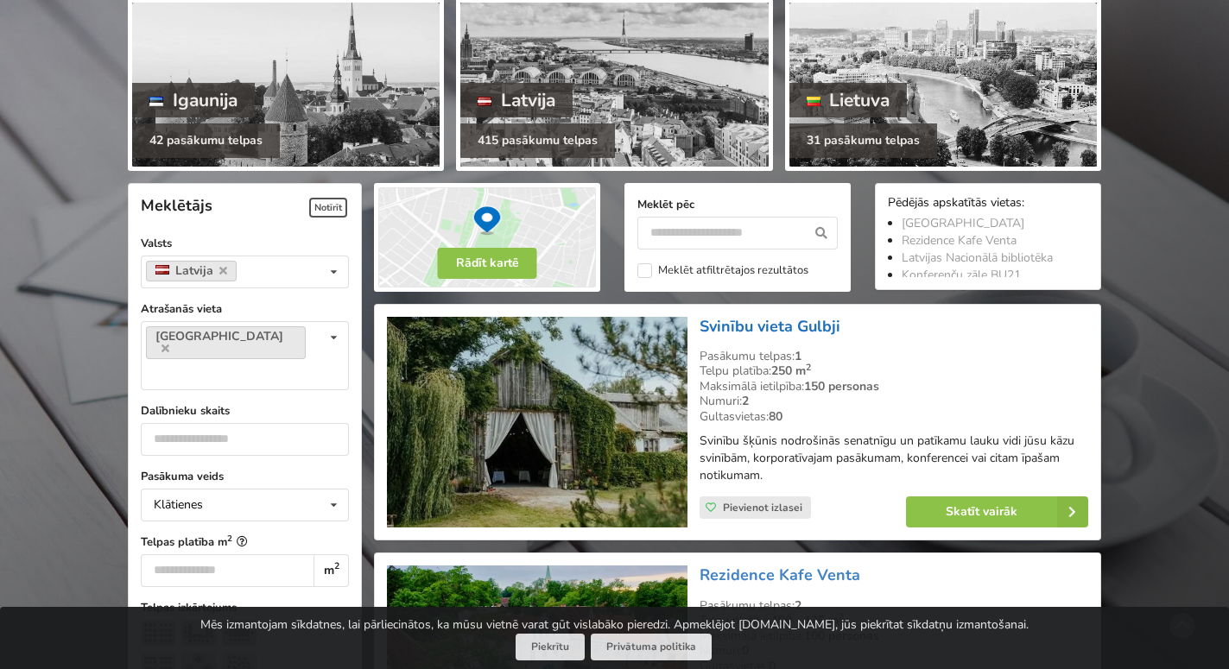
click at [739, 327] on link "Svinību vieta Gulbji" at bounding box center [770, 326] width 141 height 21
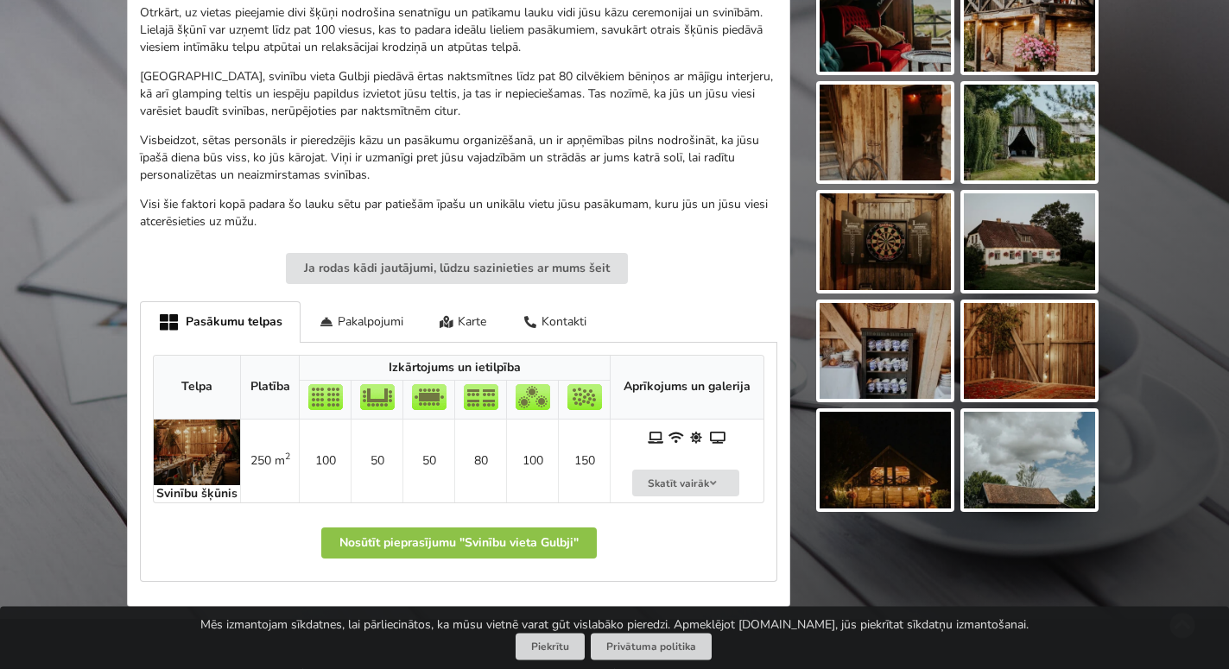
scroll to position [705, 0]
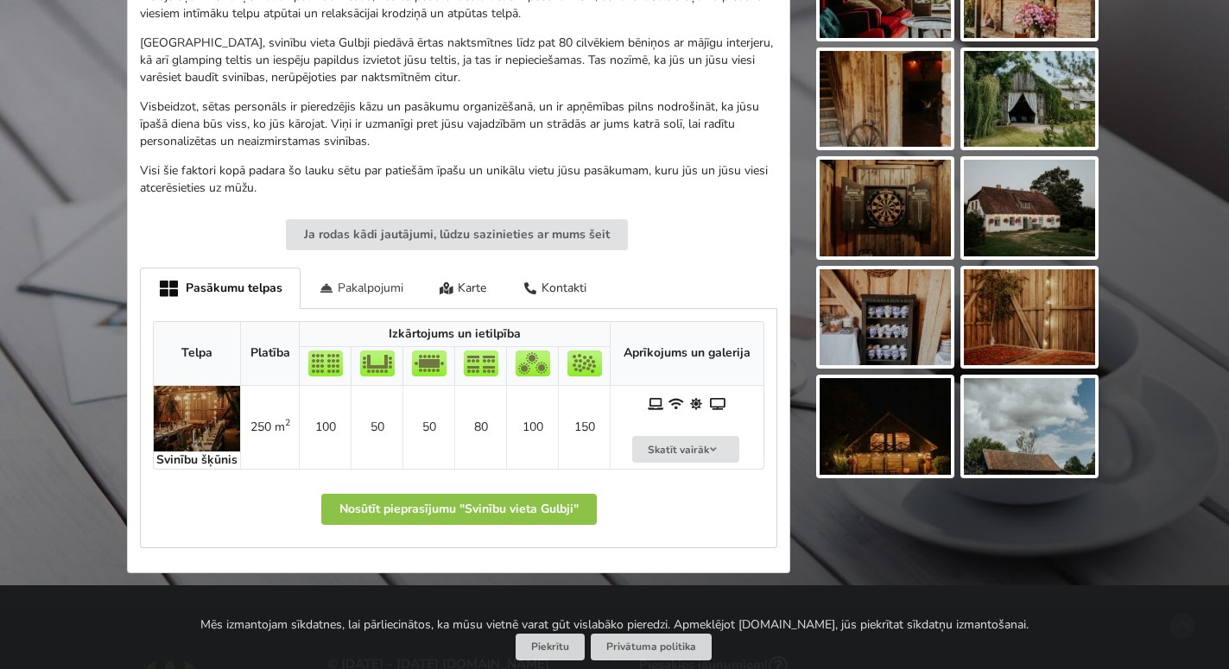
click at [370, 278] on div "Pakalpojumi" at bounding box center [361, 288] width 121 height 41
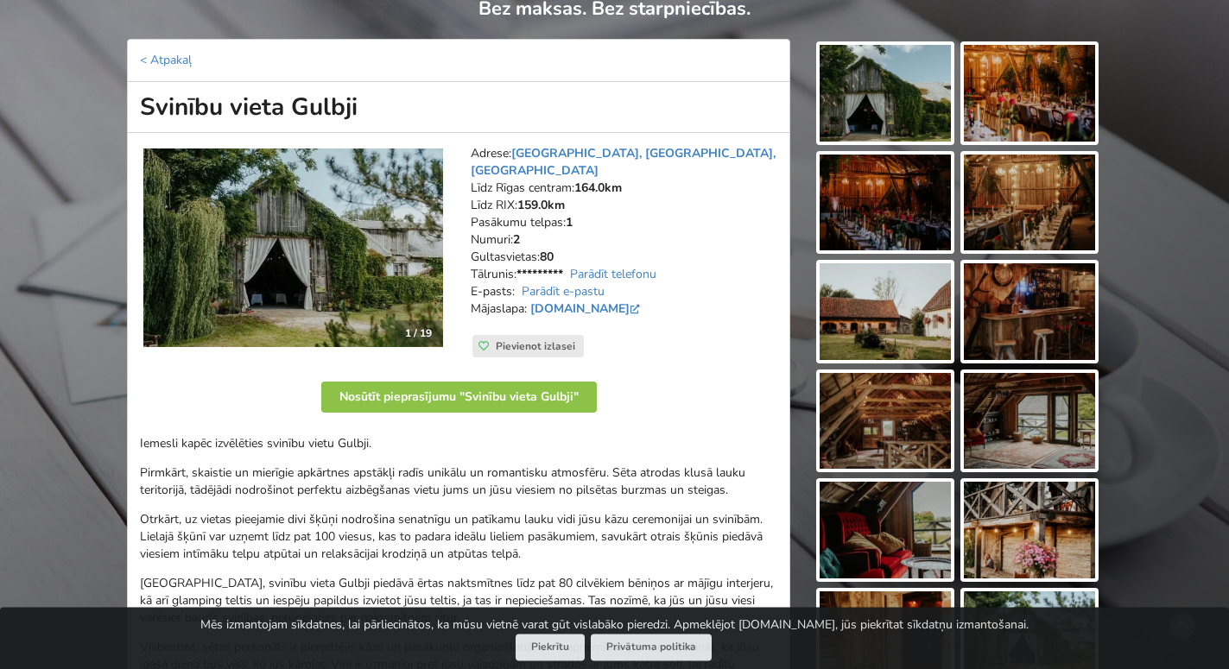
scroll to position [0, 0]
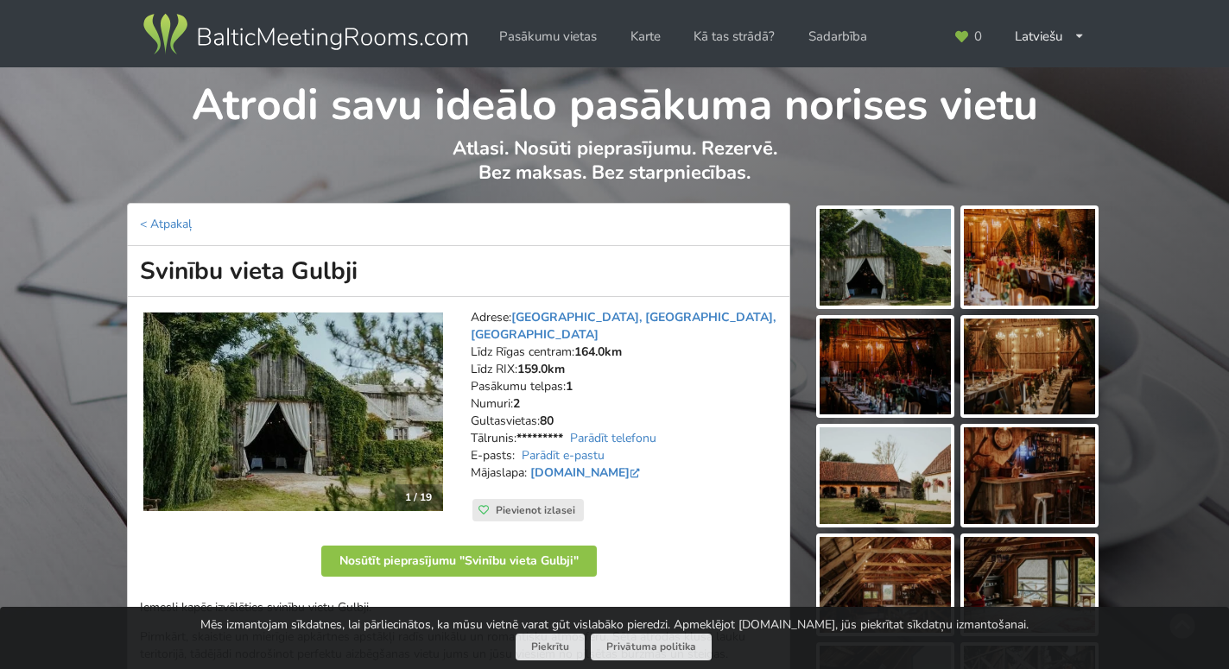
click at [403, 421] on img at bounding box center [293, 412] width 300 height 199
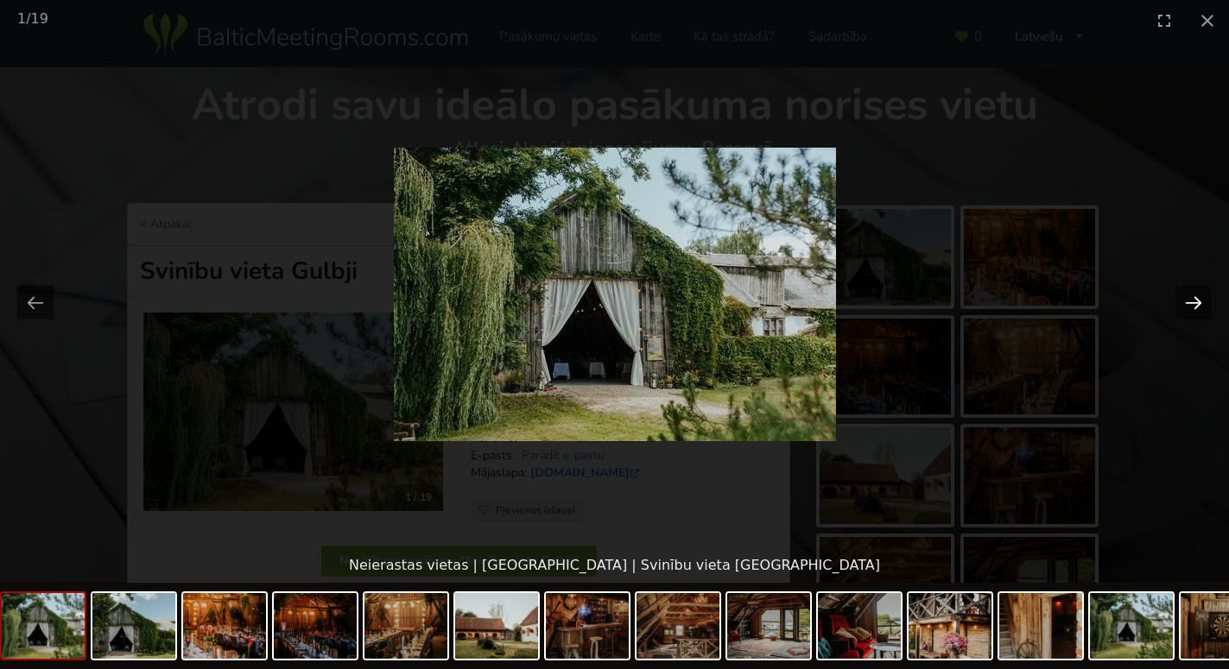
click at [1183, 305] on button "Next slide" at bounding box center [1194, 303] width 36 height 34
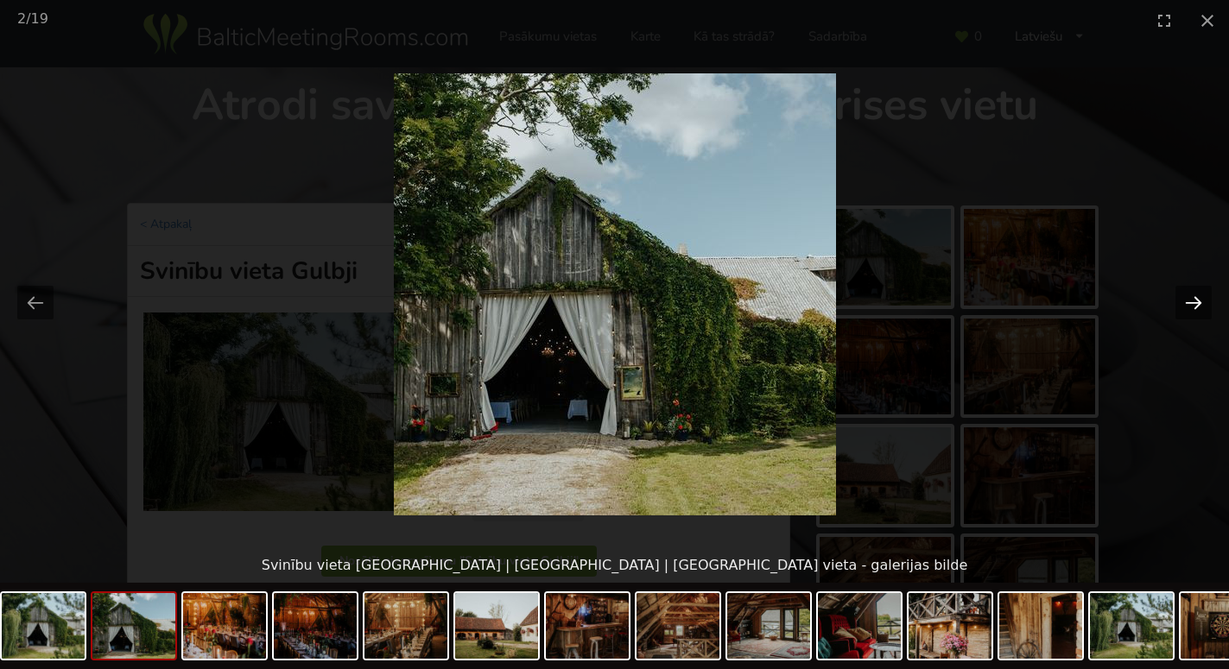
click at [1183, 305] on button "Next slide" at bounding box center [1194, 303] width 36 height 34
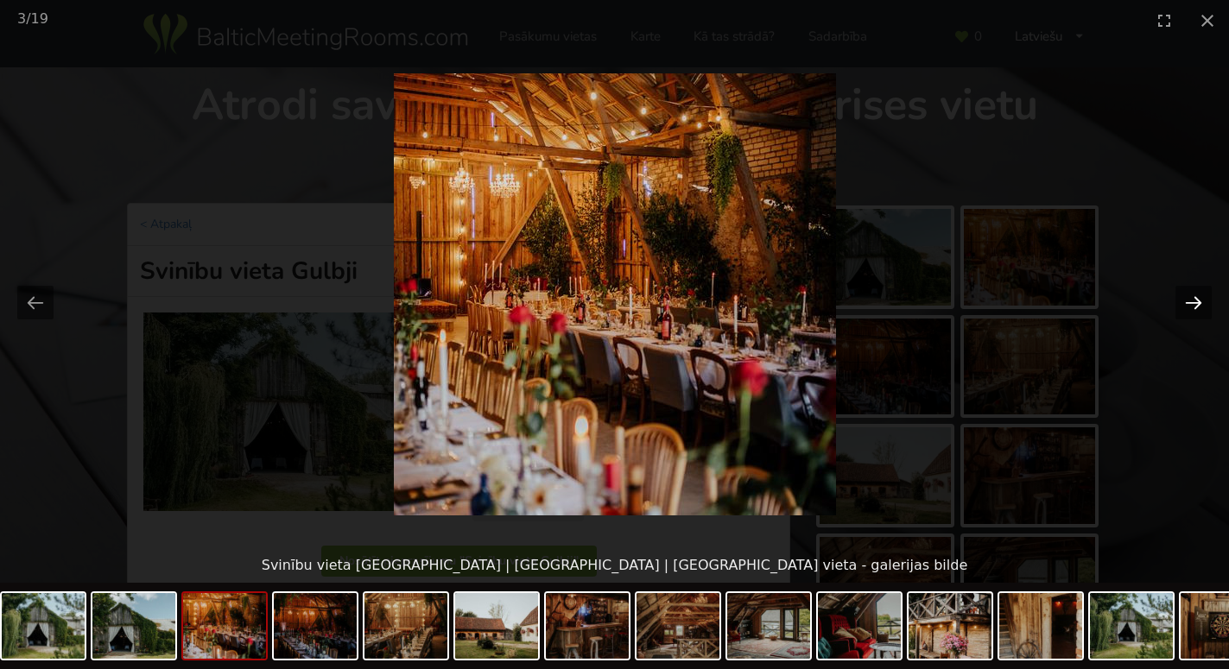
click at [1183, 305] on button "Next slide" at bounding box center [1194, 303] width 36 height 34
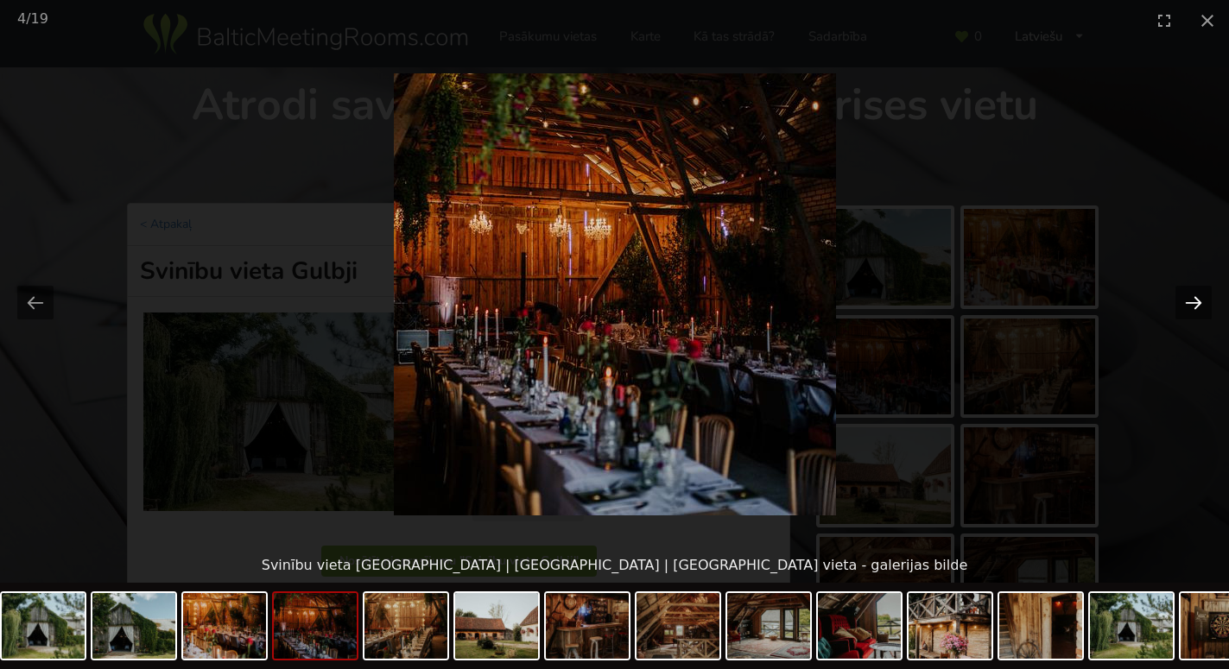
click at [1183, 305] on button "Next slide" at bounding box center [1194, 303] width 36 height 34
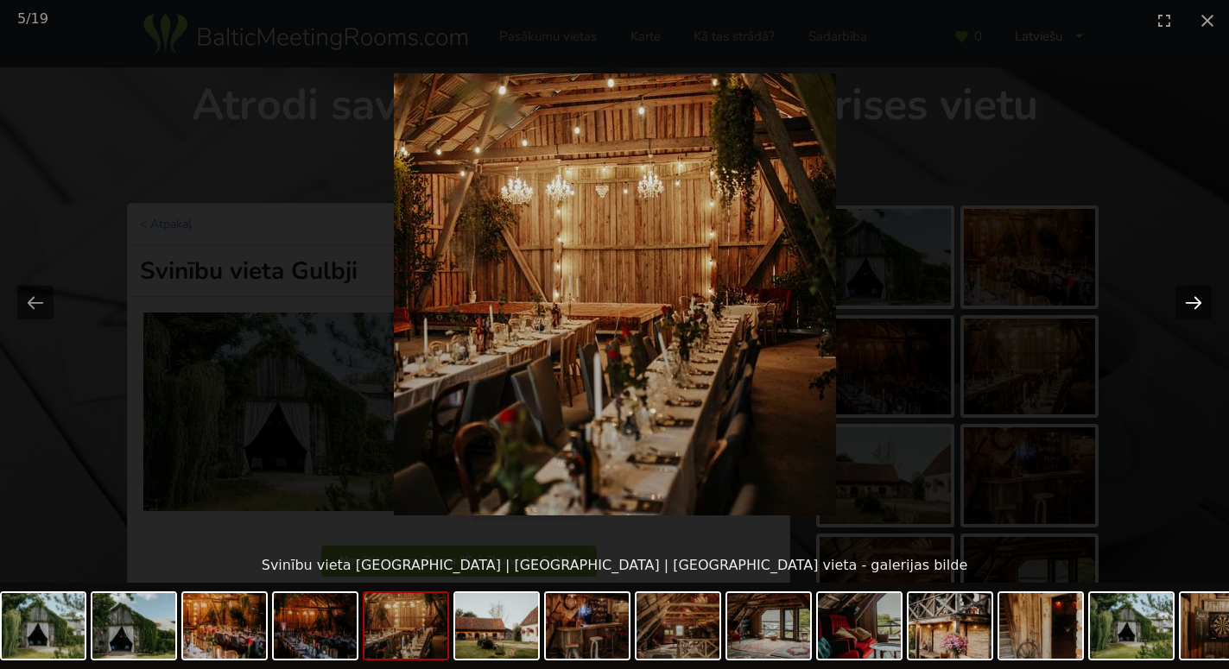
click at [1188, 303] on button "Next slide" at bounding box center [1194, 303] width 36 height 34
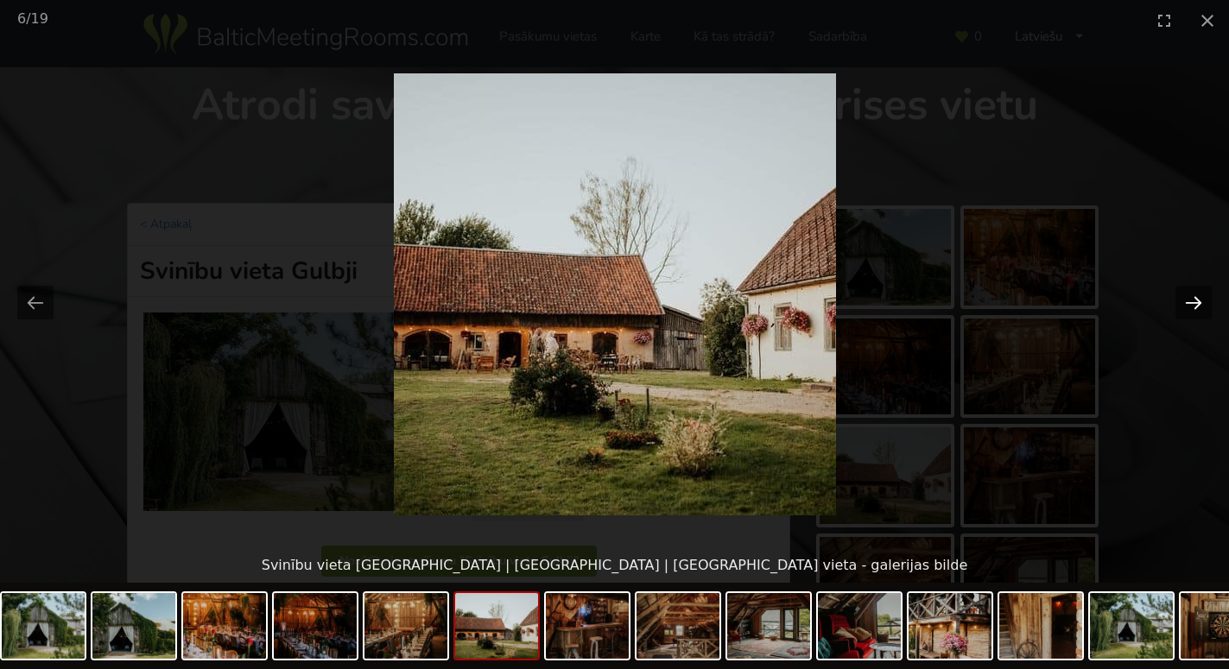
click at [1188, 303] on button "Next slide" at bounding box center [1194, 303] width 36 height 34
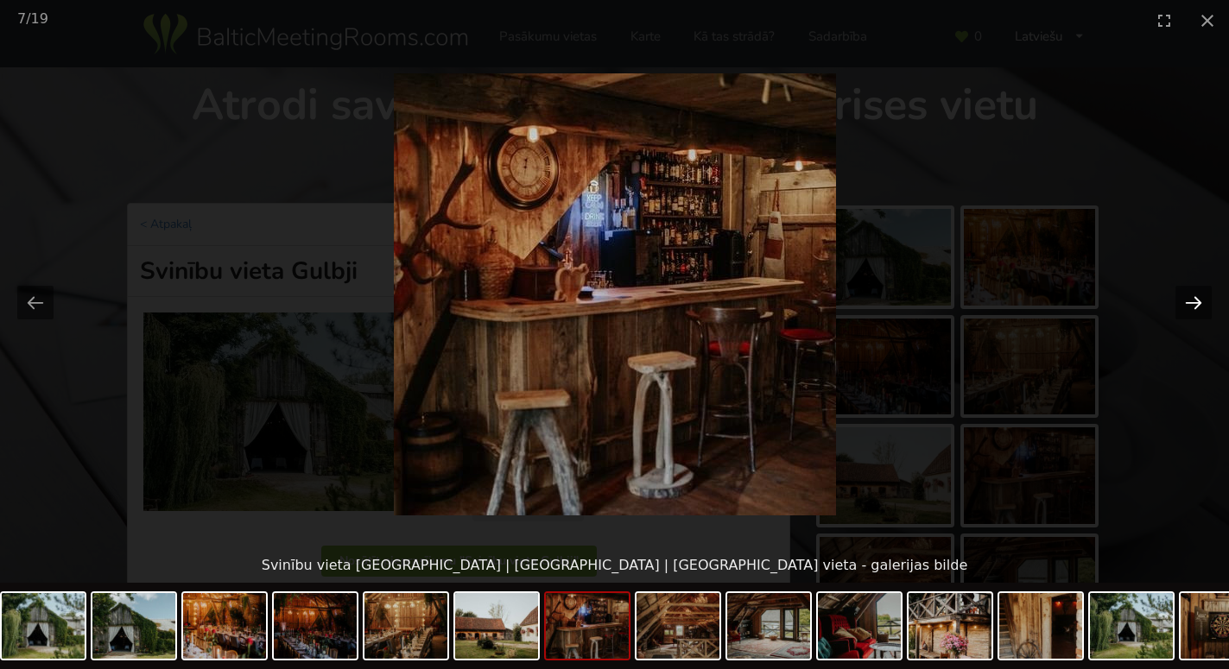
click at [1188, 303] on button "Next slide" at bounding box center [1194, 303] width 36 height 34
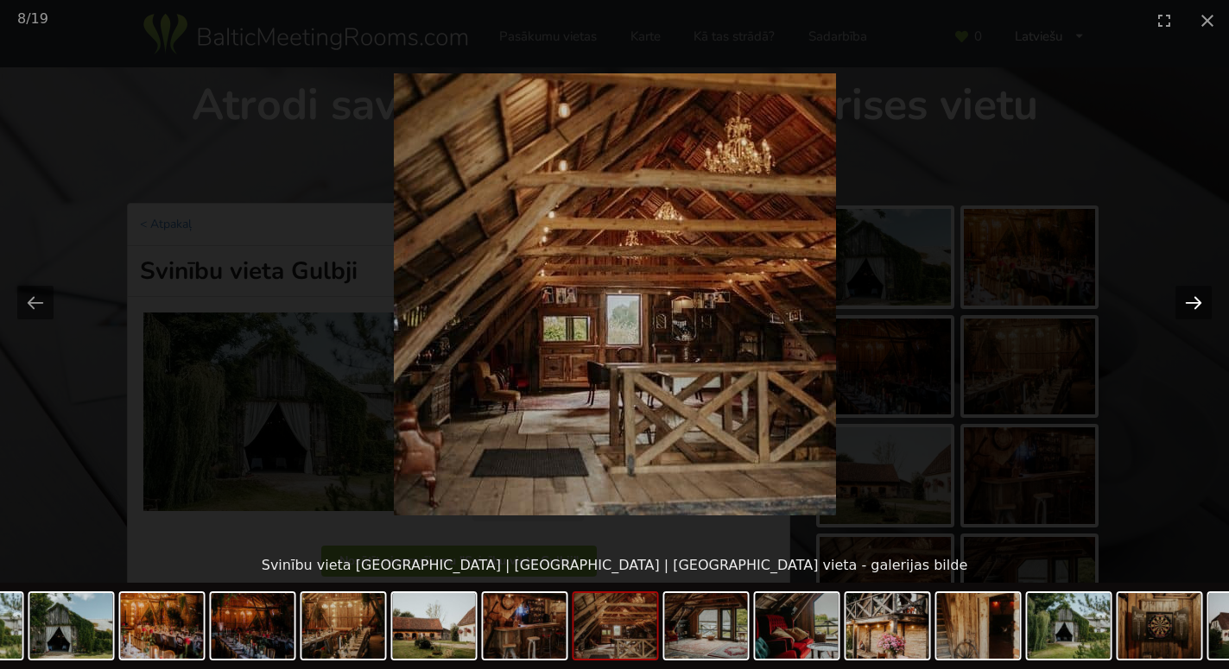
click at [1188, 303] on button "Next slide" at bounding box center [1194, 303] width 36 height 34
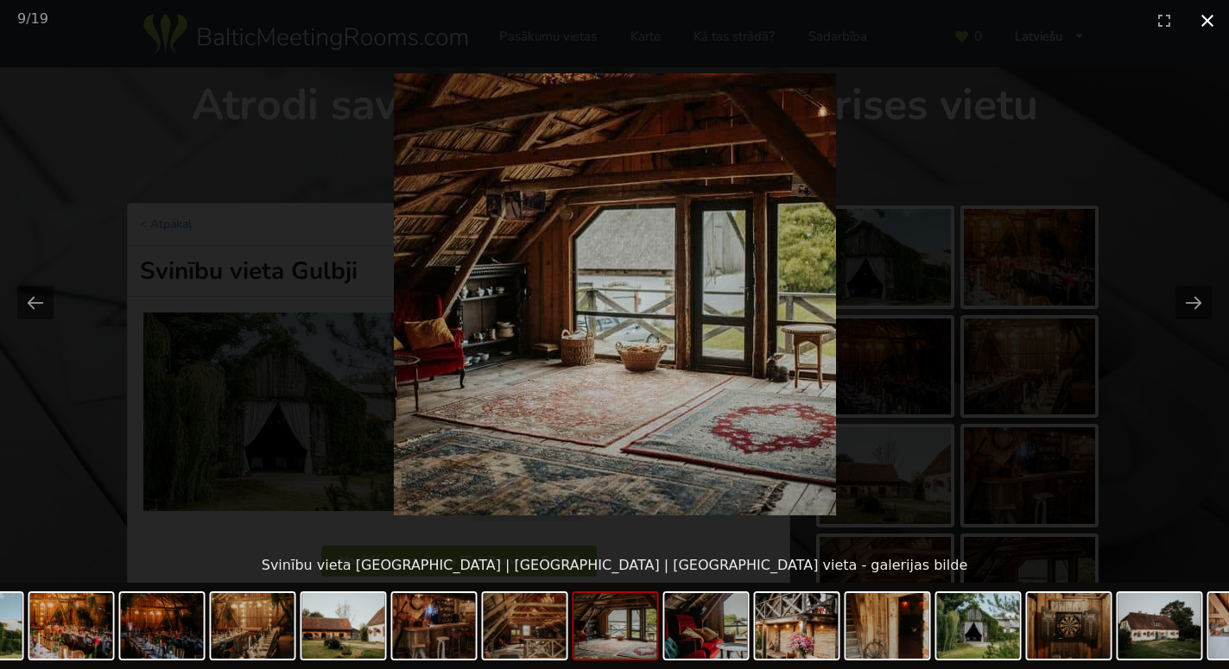
click at [1204, 18] on button "Close gallery" at bounding box center [1207, 20] width 43 height 41
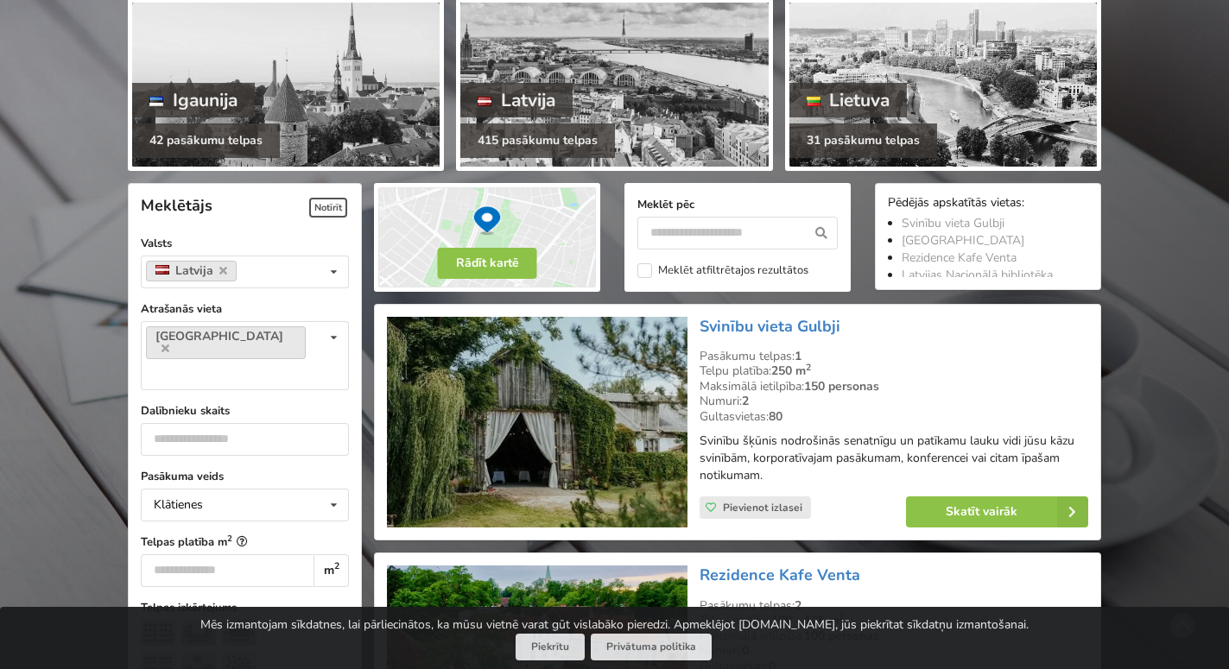
scroll to position [211, 0]
click at [331, 335] on icon at bounding box center [333, 338] width 25 height 32
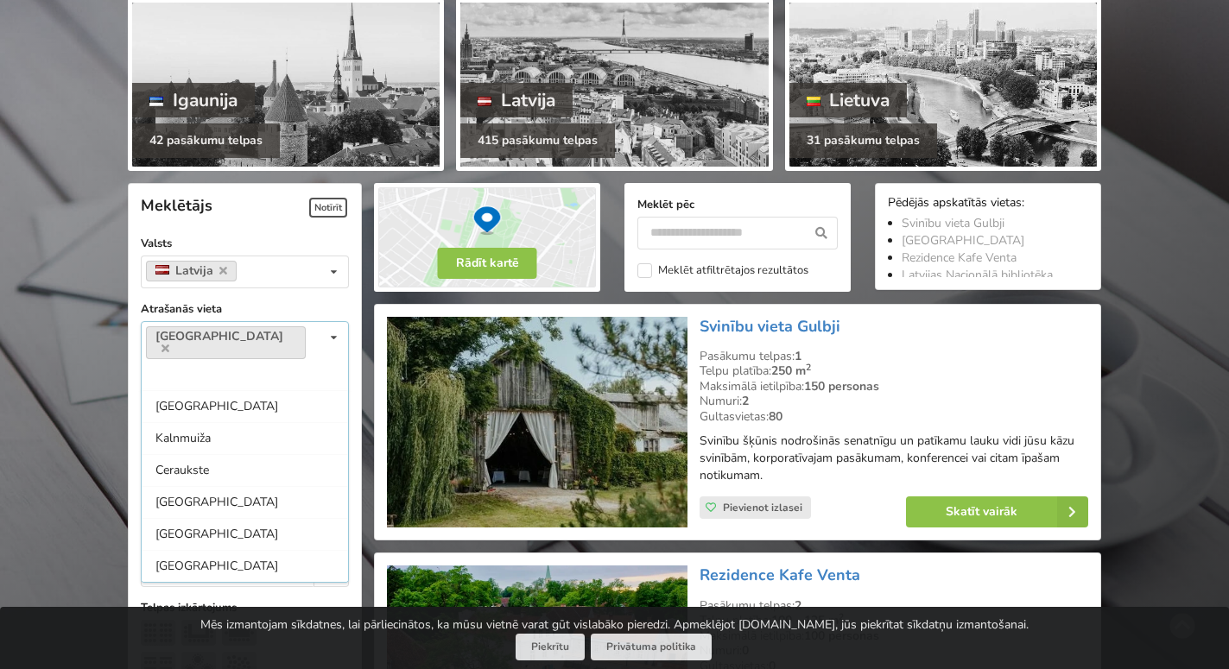
scroll to position [1310, 0]
click at [194, 485] on div "Kalnmuiža" at bounding box center [245, 501] width 206 height 32
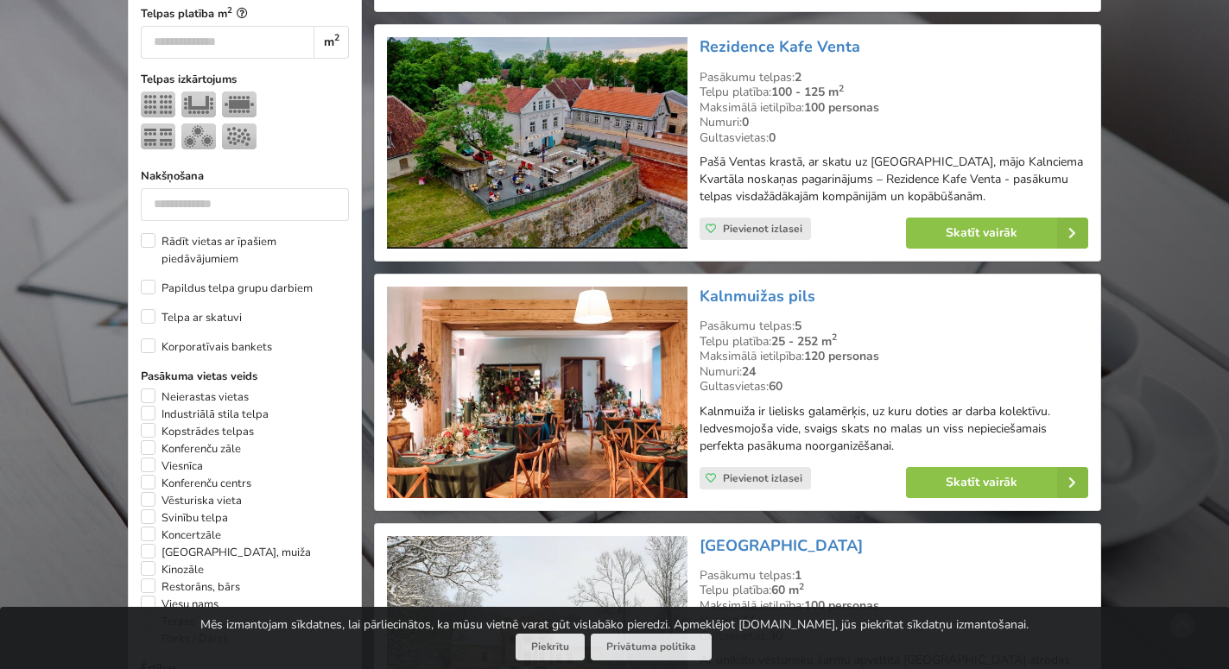
scroll to position [828, 0]
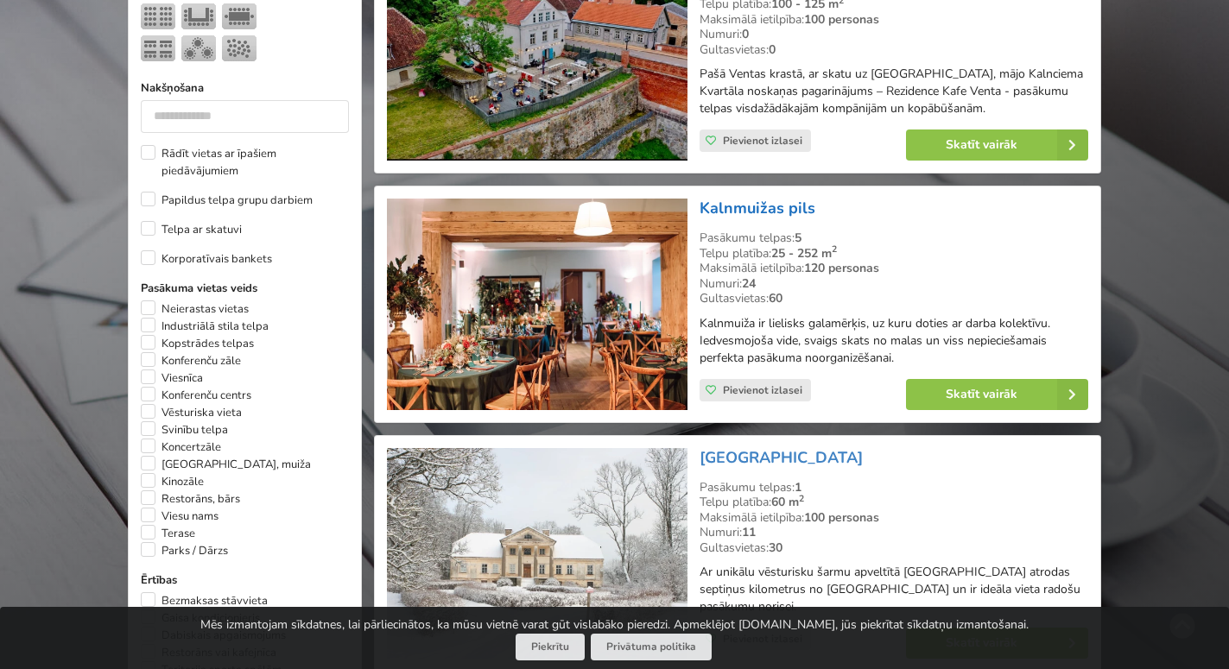
click at [768, 206] on link "Kalnmuižas pils" at bounding box center [758, 208] width 116 height 21
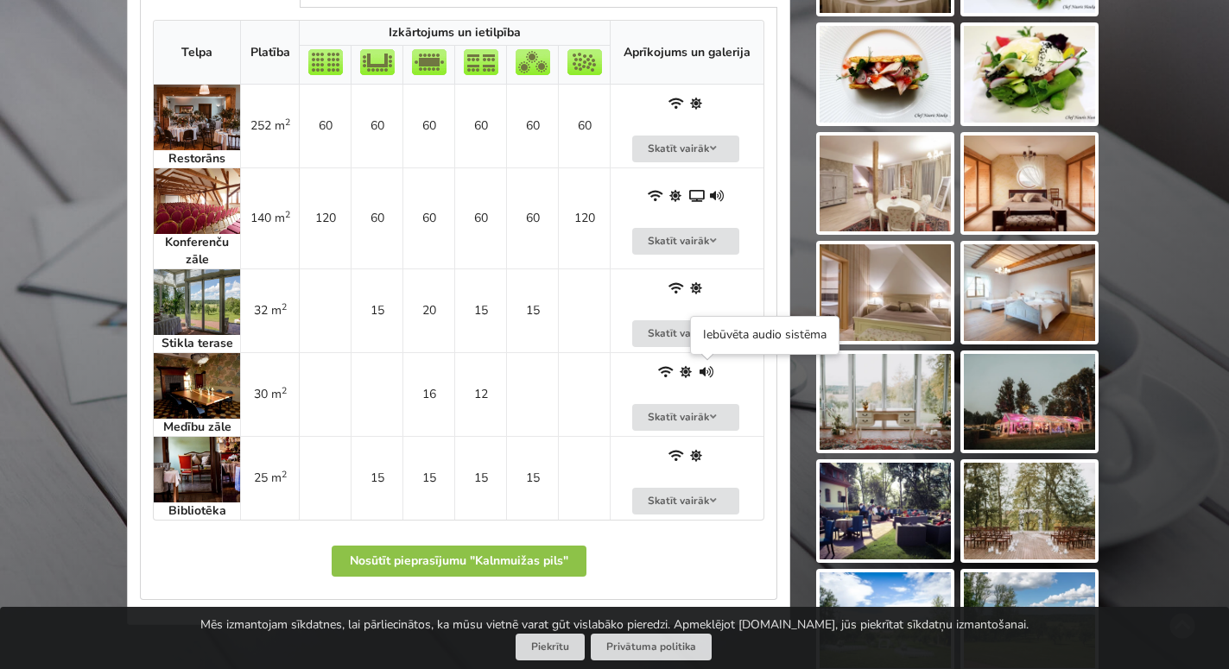
scroll to position [969, 0]
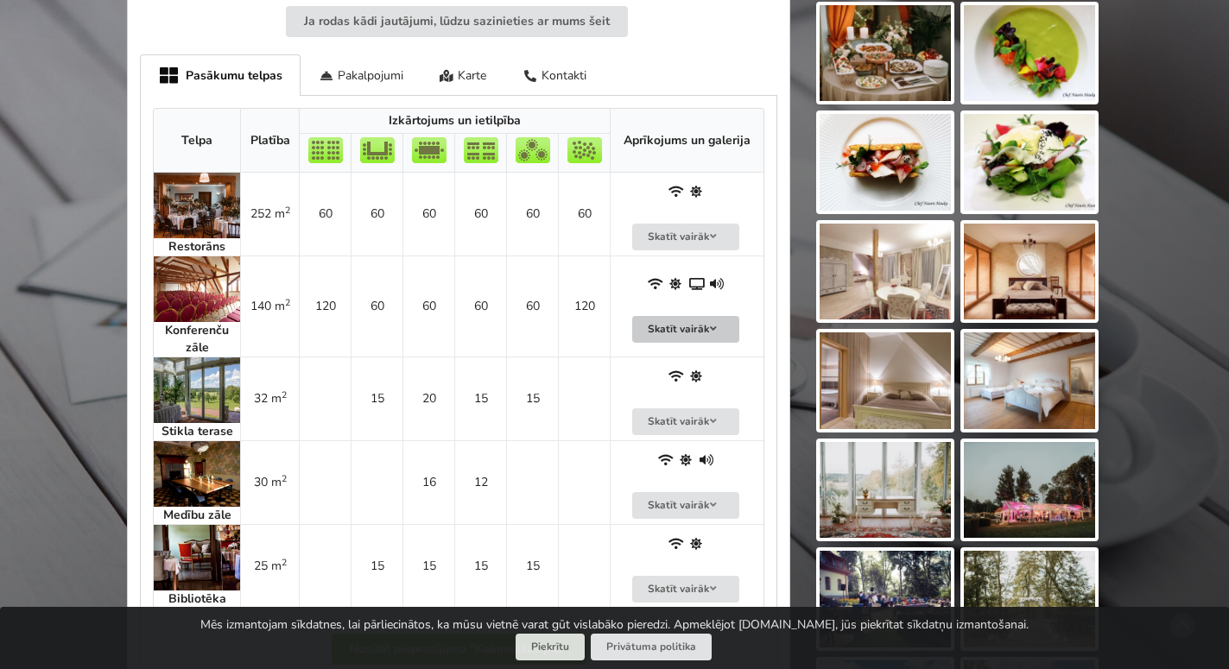
click at [684, 328] on button "Skatīt vairāk" at bounding box center [685, 329] width 107 height 27
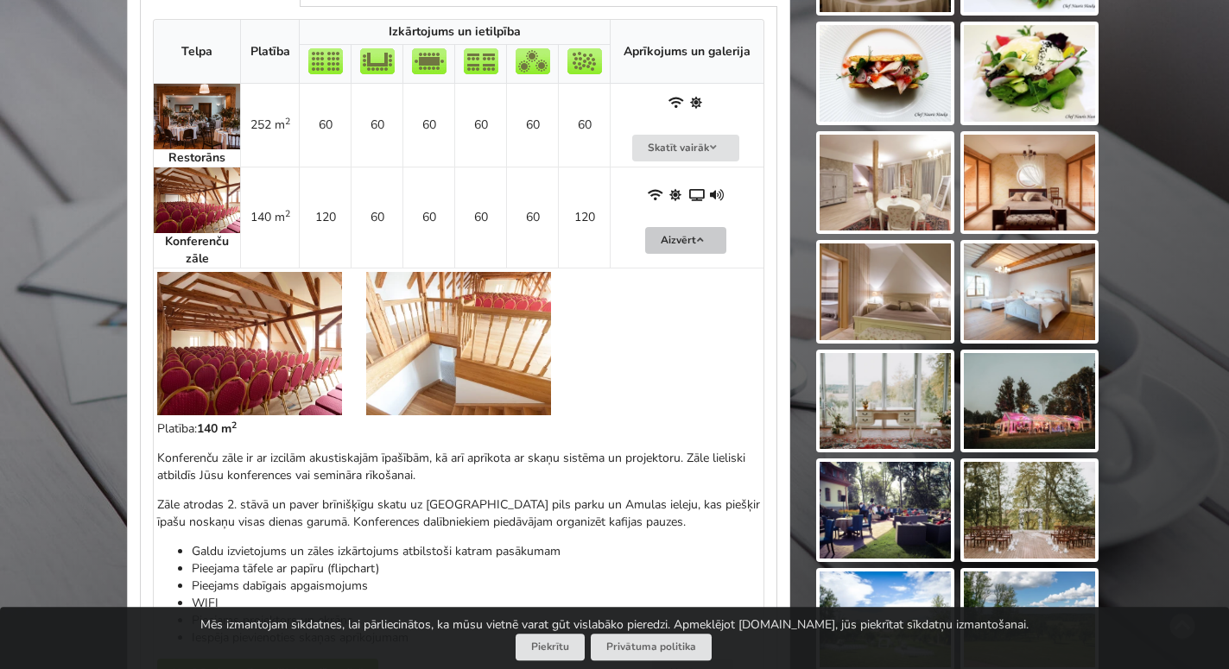
scroll to position [1057, 0]
click at [685, 238] on button "Aizvērt" at bounding box center [685, 241] width 81 height 27
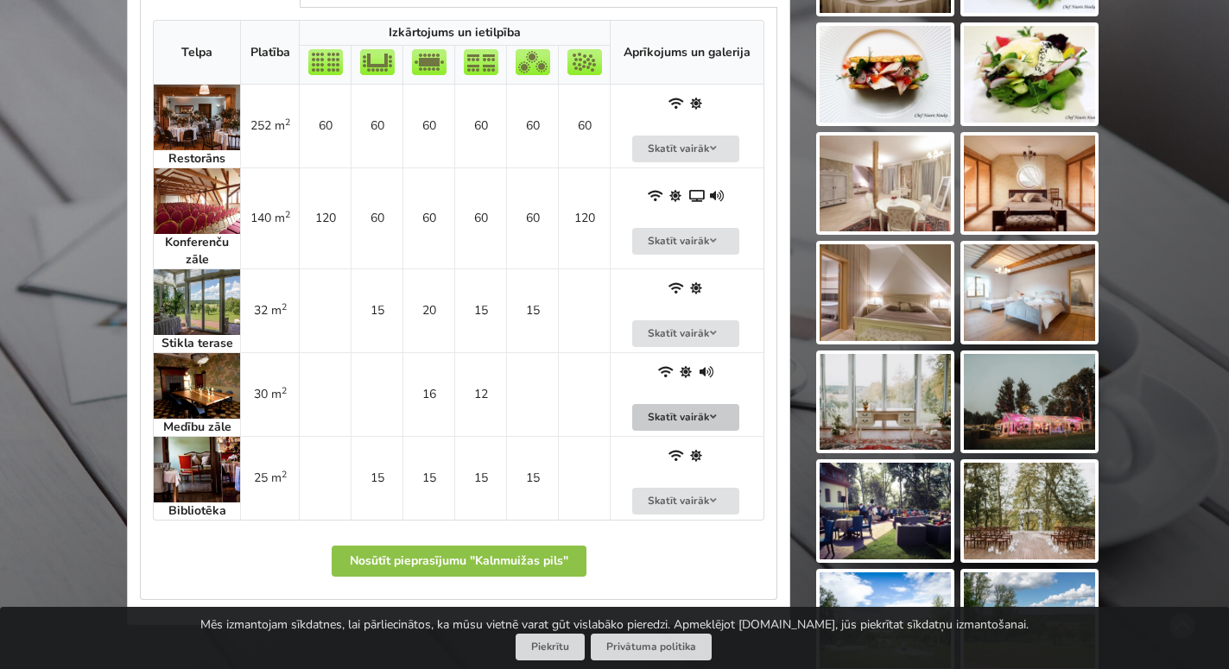
click at [684, 423] on button "Skatīt vairāk" at bounding box center [685, 417] width 107 height 27
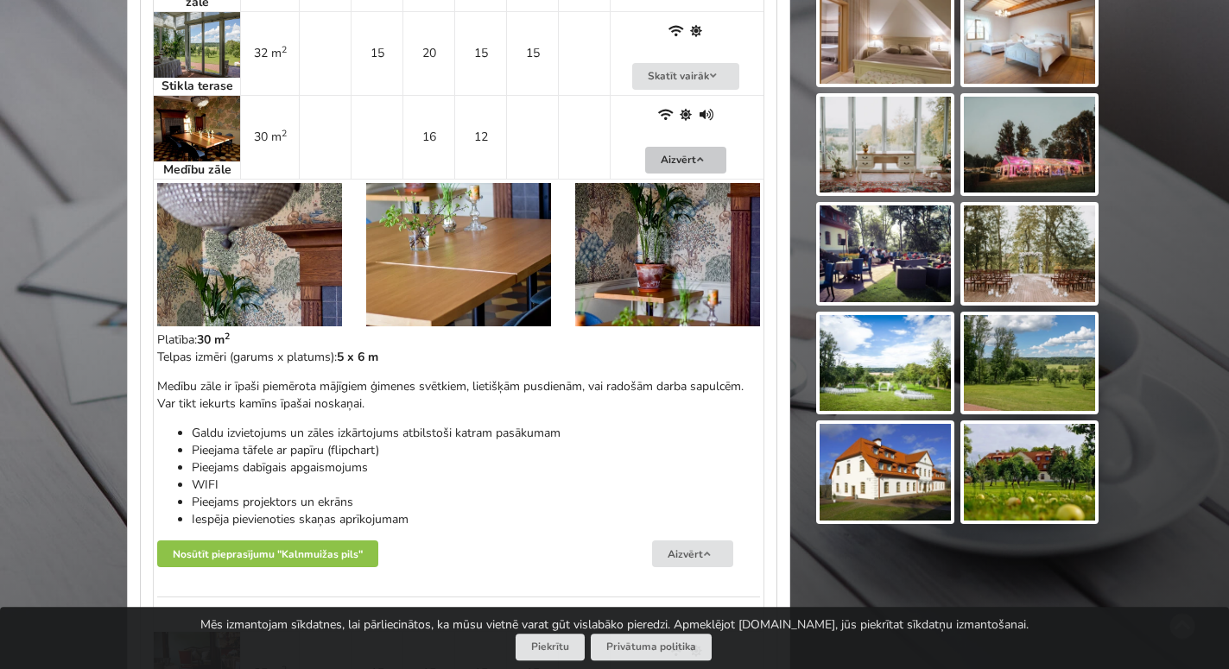
scroll to position [1322, 0]
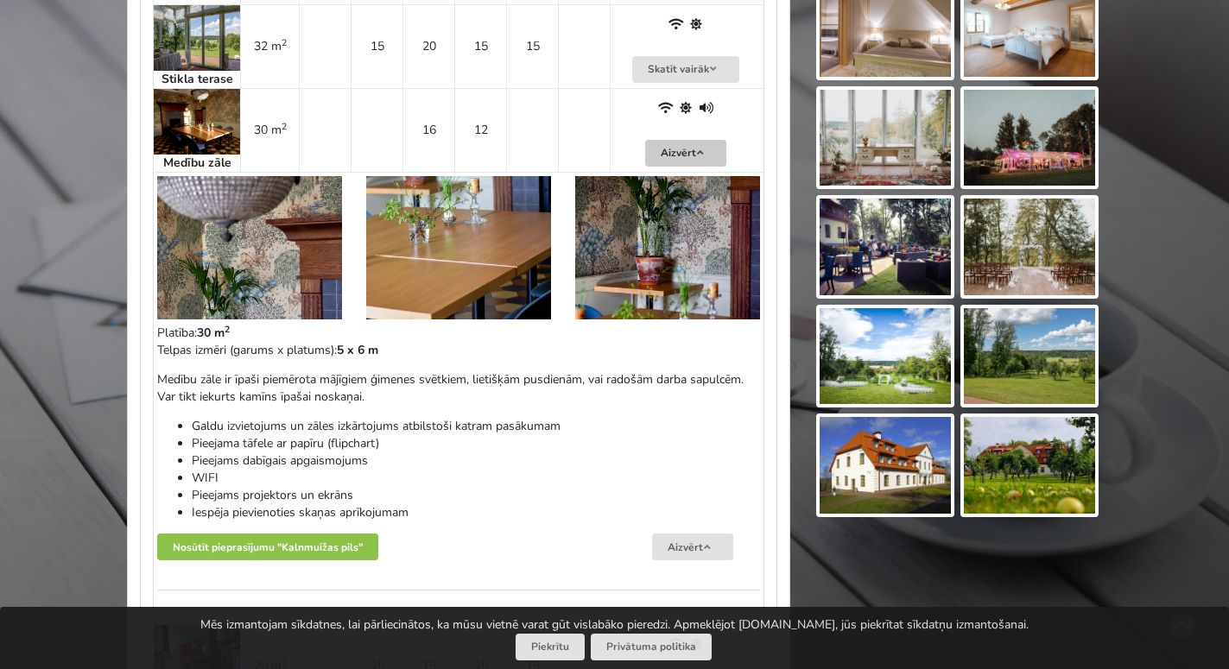
click at [677, 149] on button "Aizvērt" at bounding box center [685, 153] width 81 height 27
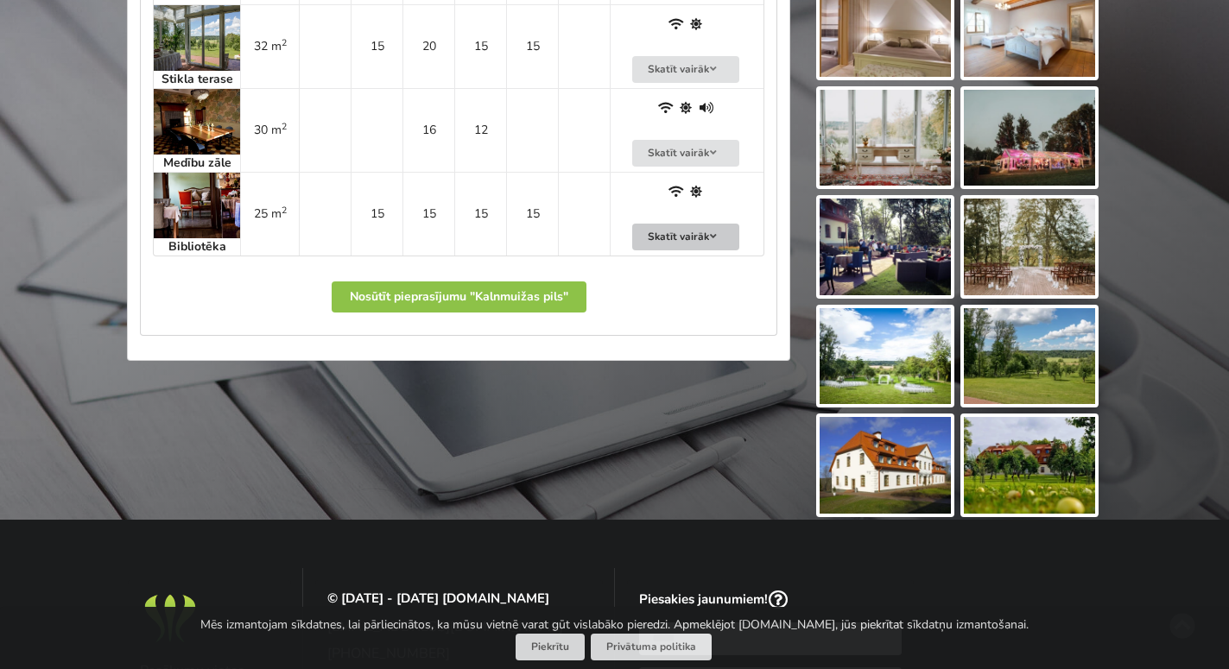
click at [669, 238] on button "Skatīt vairāk" at bounding box center [685, 237] width 107 height 27
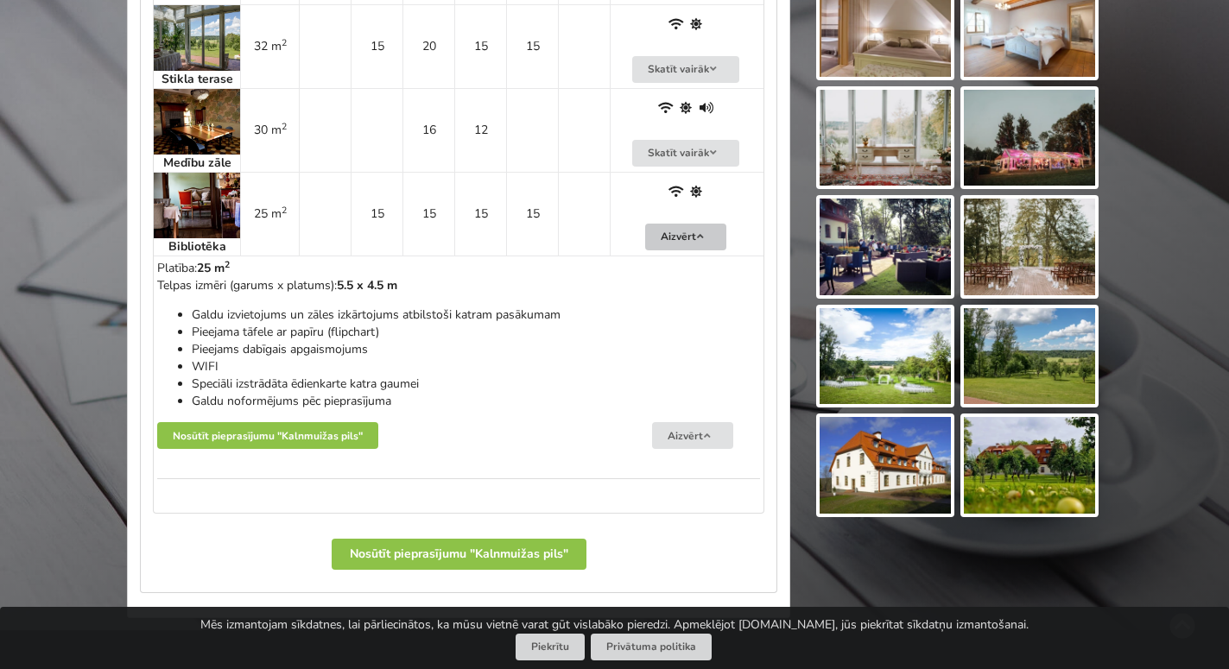
click at [669, 238] on button "Aizvērt" at bounding box center [685, 237] width 81 height 27
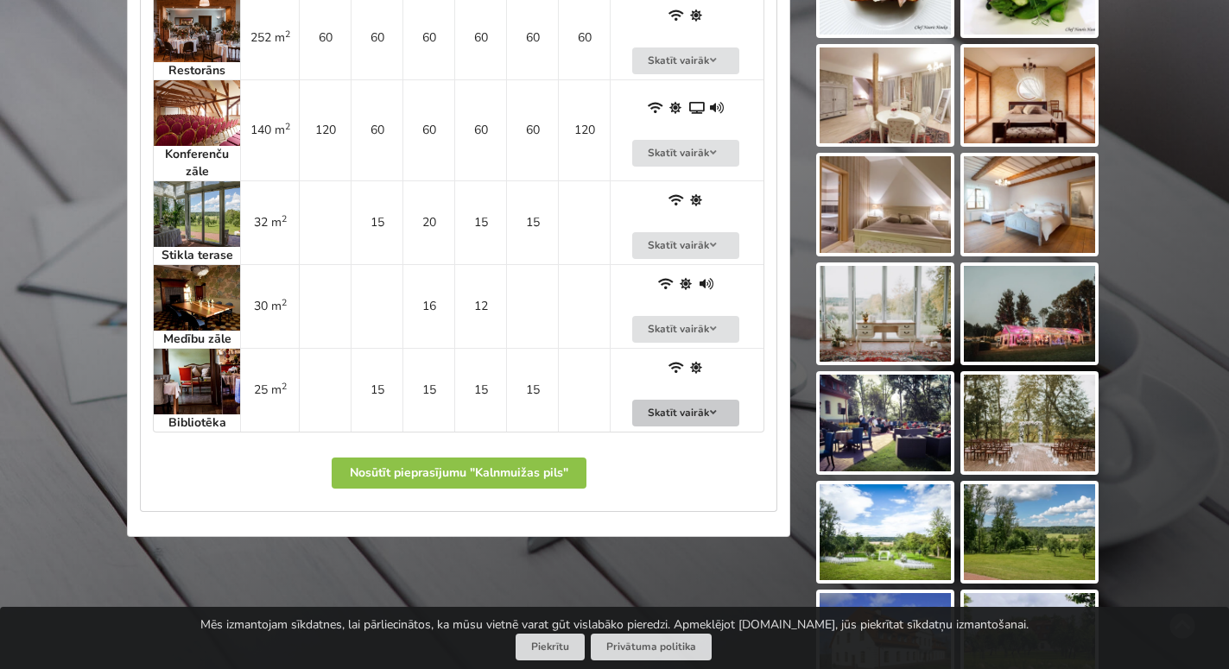
scroll to position [1057, 0]
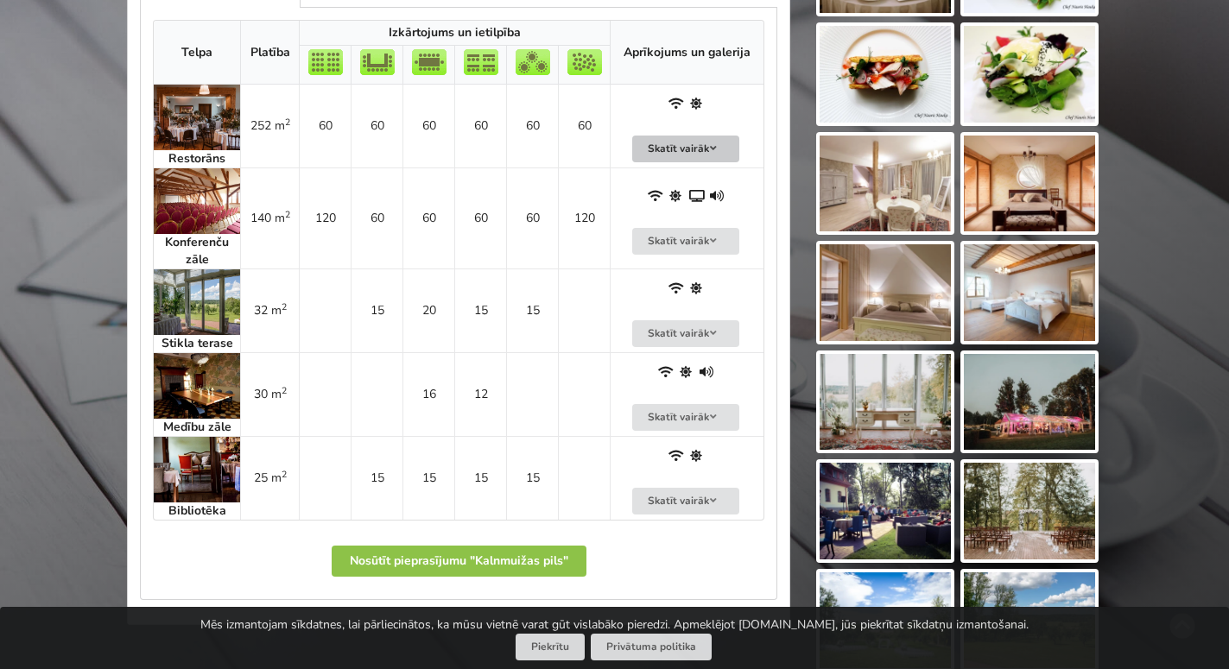
click at [674, 148] on button "Skatīt vairāk" at bounding box center [685, 149] width 107 height 27
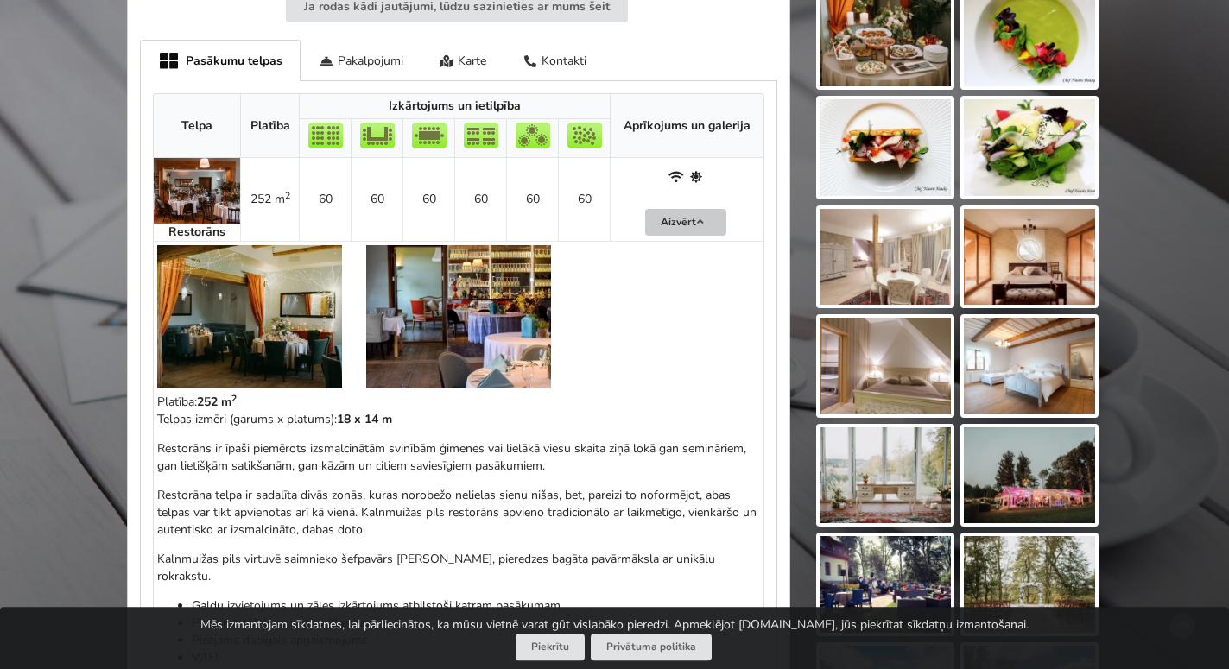
scroll to position [969, 0]
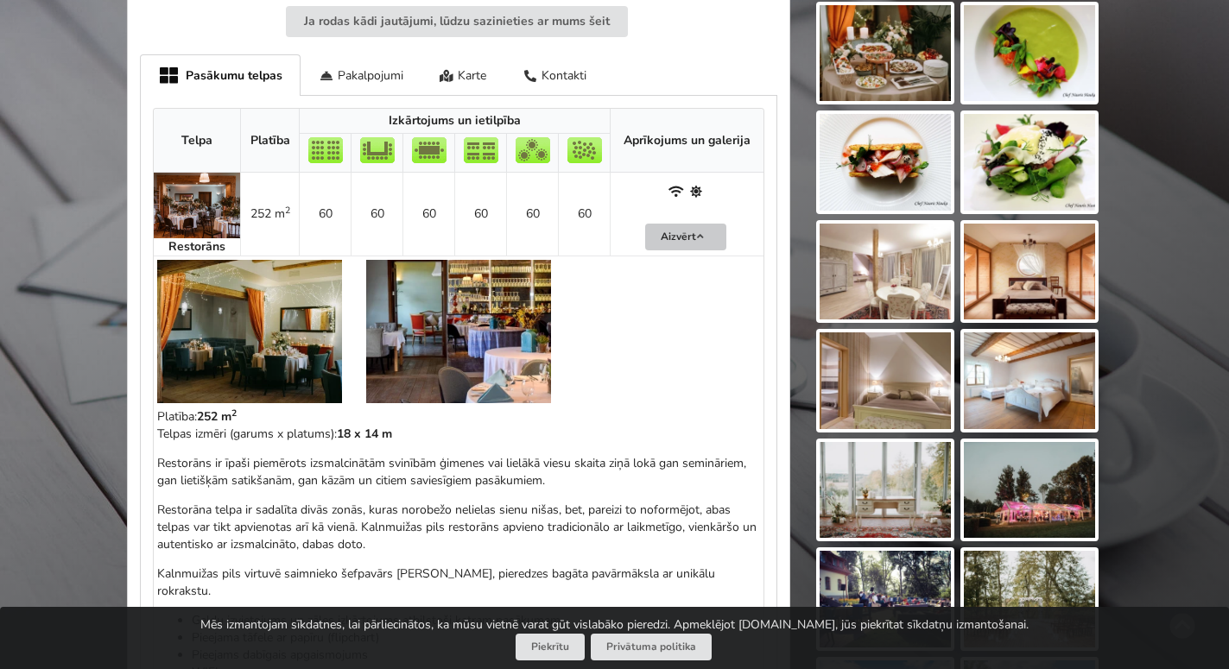
click at [669, 235] on button "Aizvērt" at bounding box center [685, 237] width 81 height 27
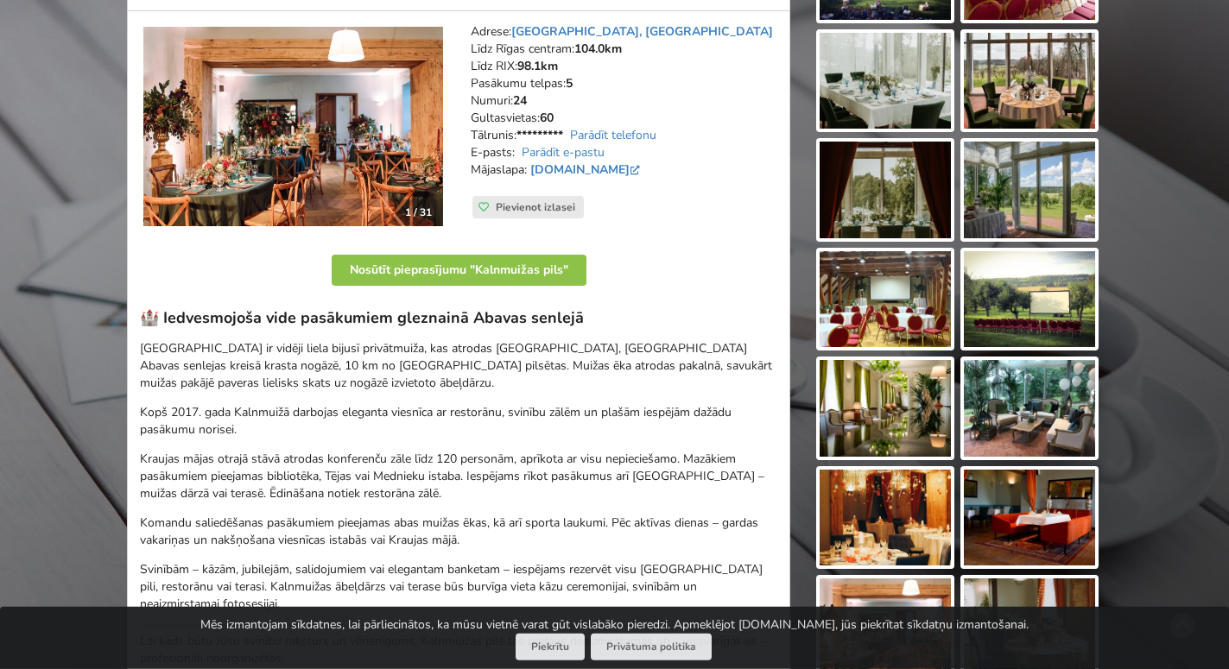
scroll to position [176, 0]
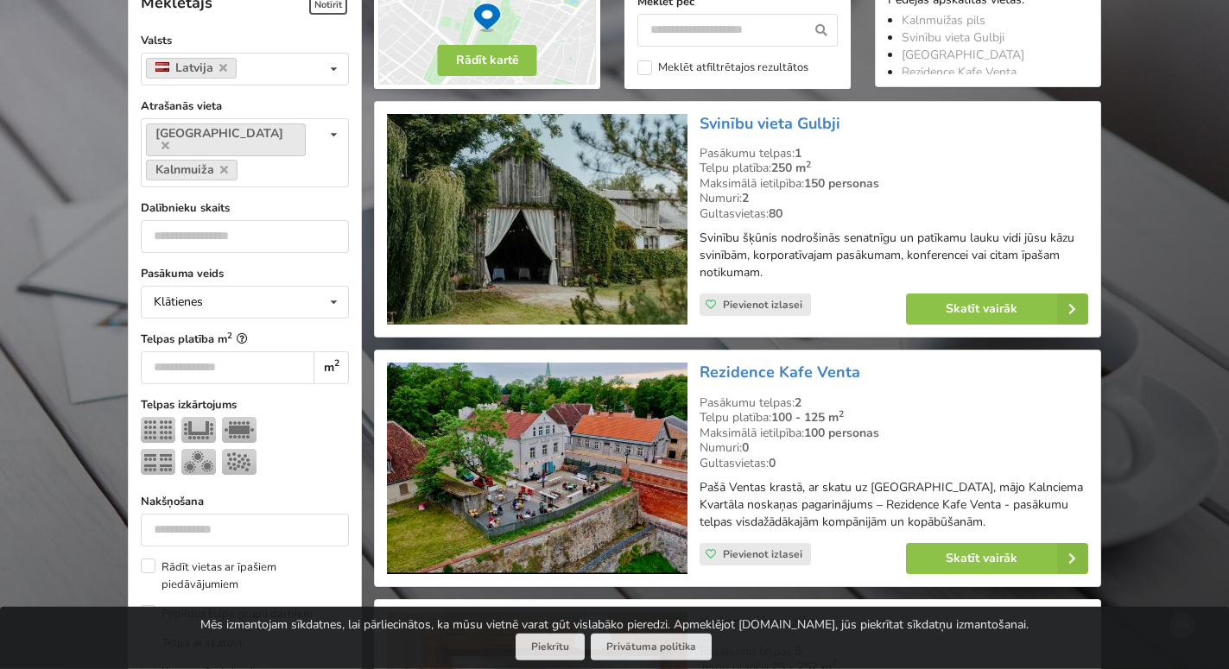
scroll to position [387, 0]
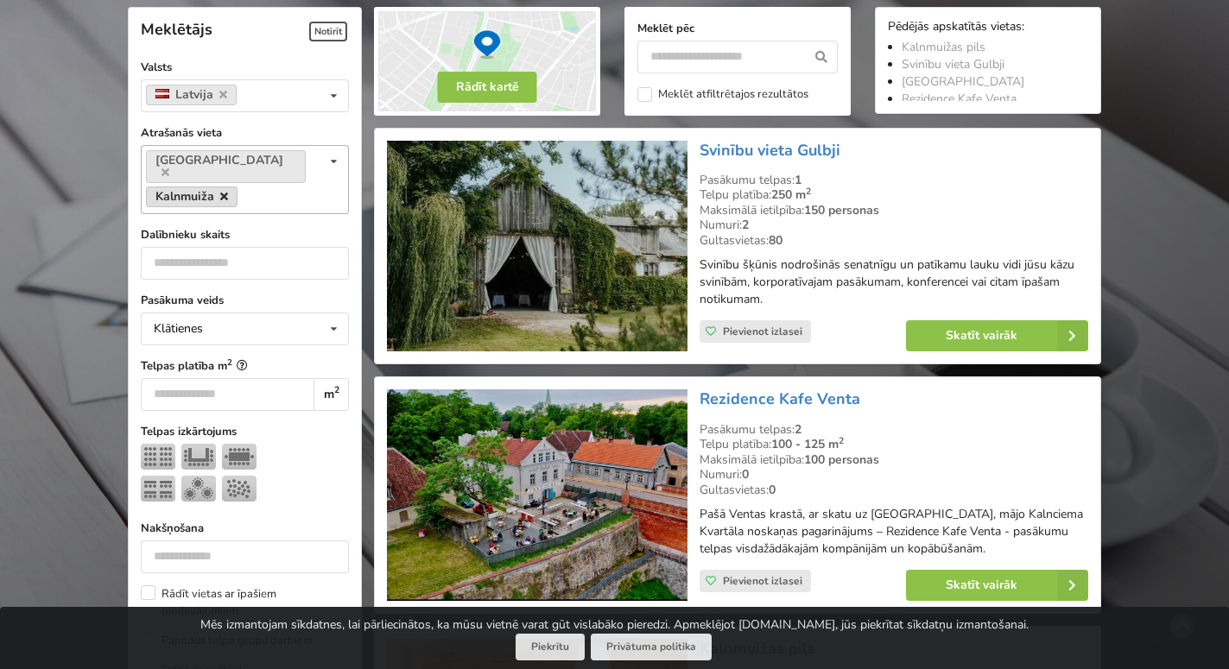
click at [222, 191] on icon at bounding box center [224, 196] width 8 height 11
click at [328, 168] on icon at bounding box center [333, 162] width 25 height 32
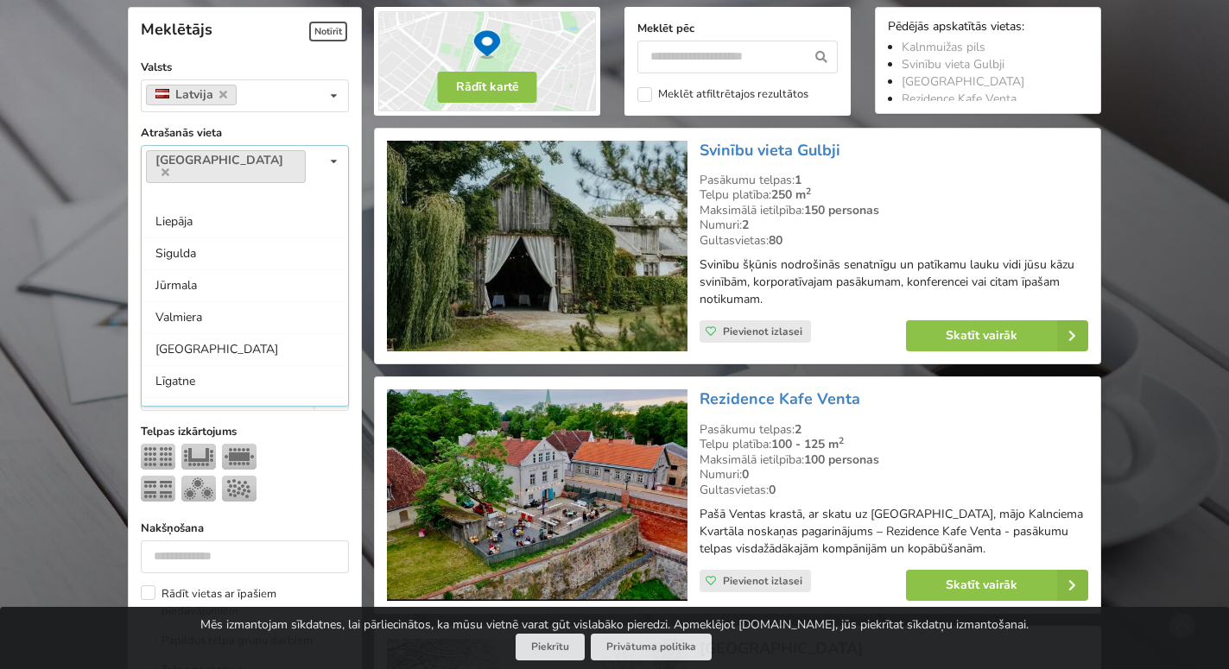
scroll to position [352, 0]
click at [187, 213] on div "Liepāja" at bounding box center [245, 229] width 206 height 32
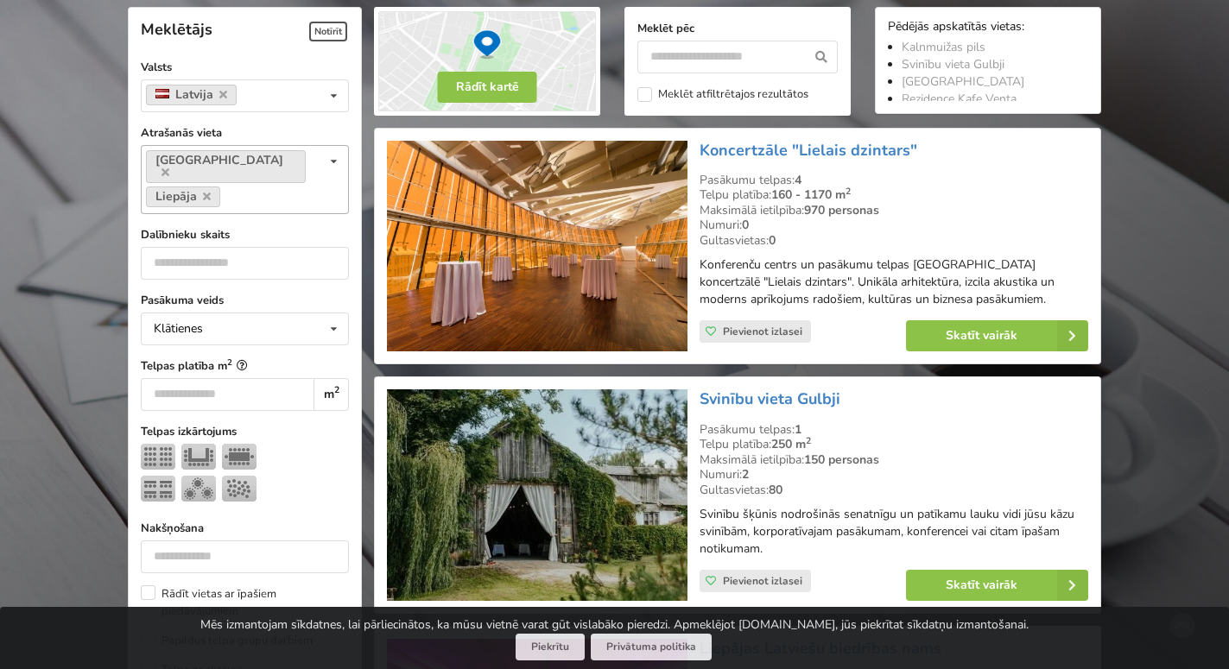
scroll to position [320, 0]
click at [169, 167] on icon at bounding box center [166, 172] width 8 height 11
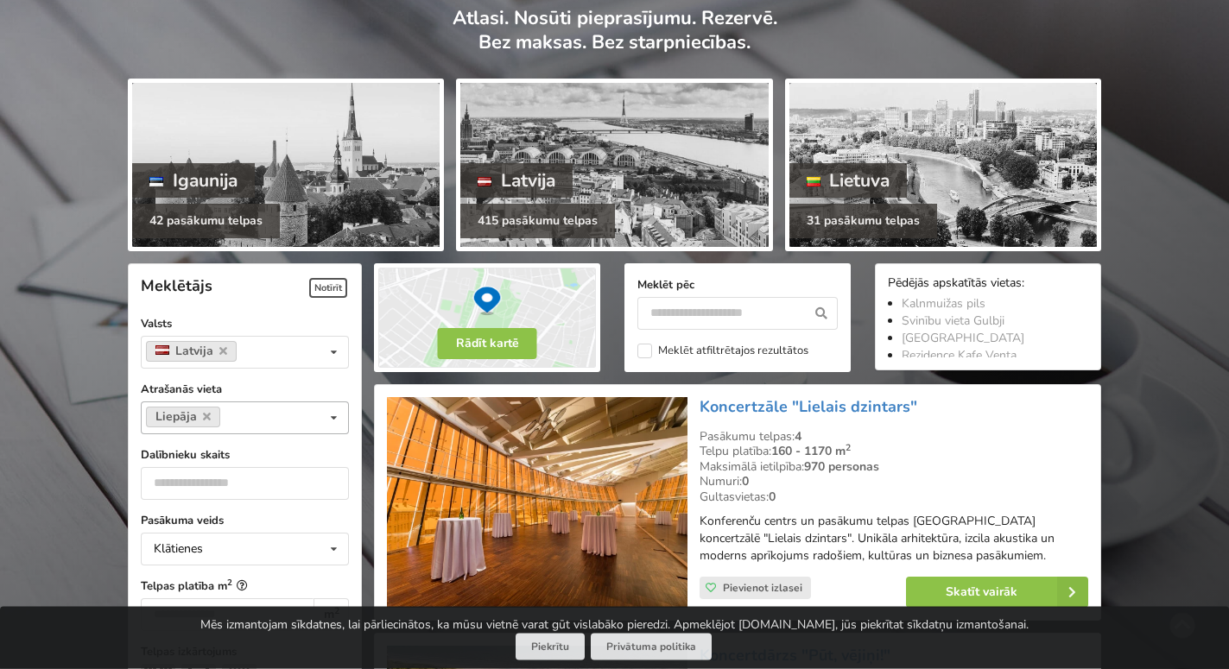
scroll to position [123, 0]
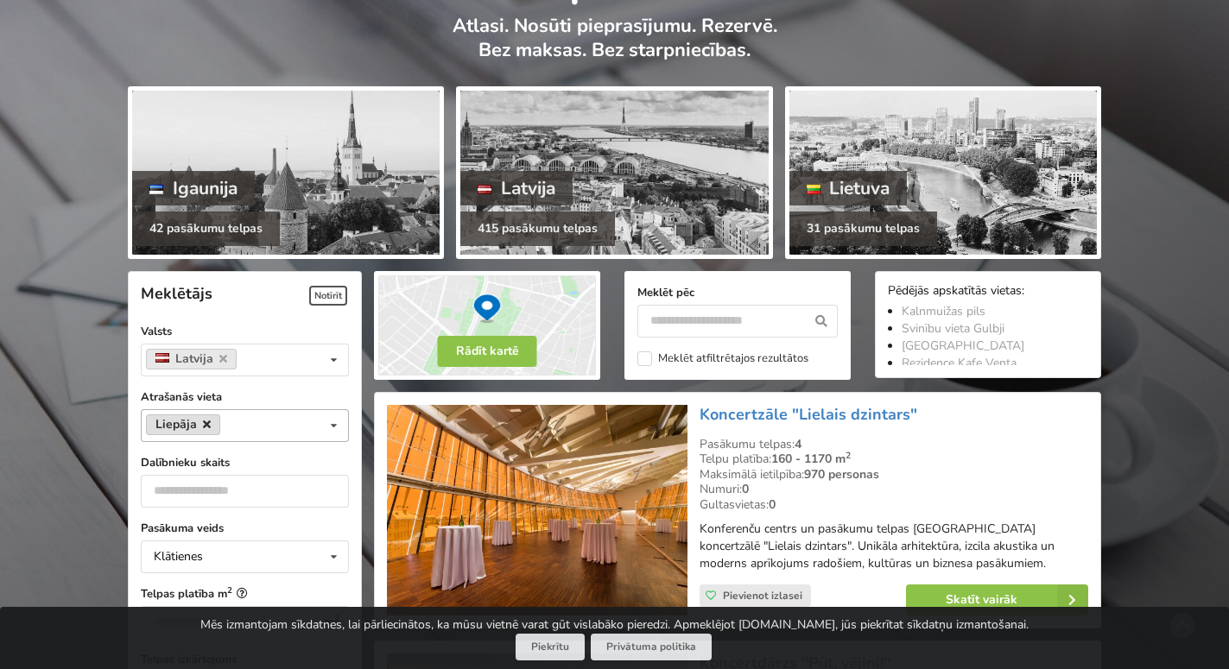
click at [206, 424] on icon at bounding box center [207, 424] width 8 height 11
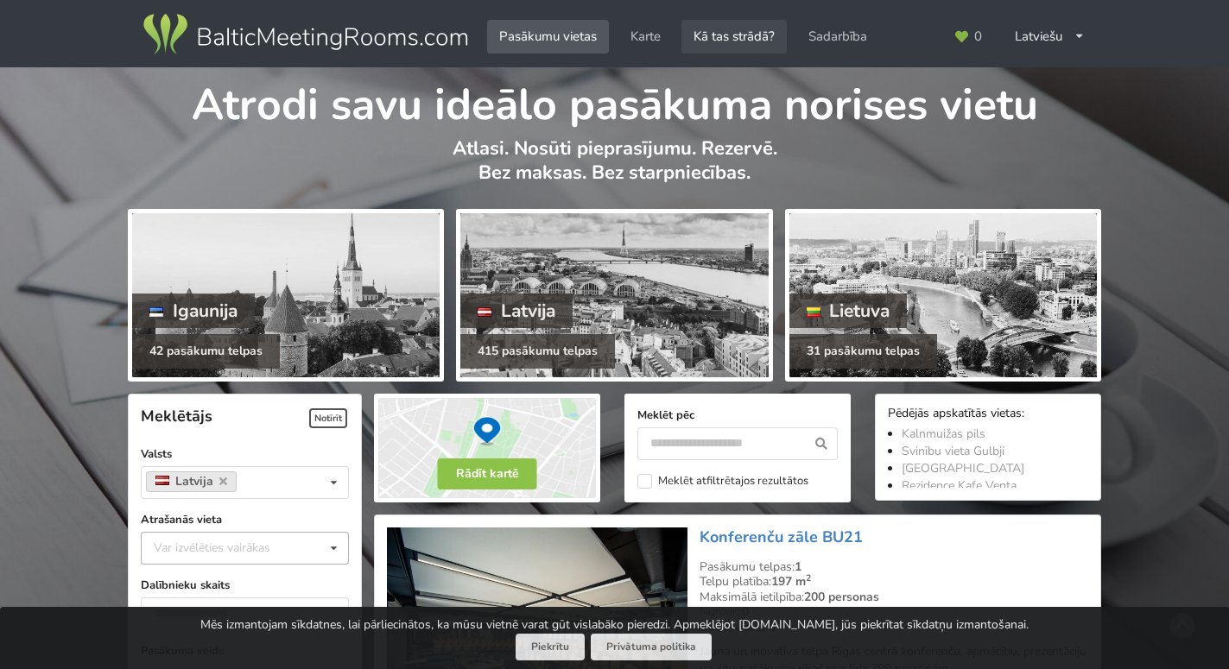
click at [723, 34] on link "Kā tas strādā?" at bounding box center [734, 37] width 105 height 34
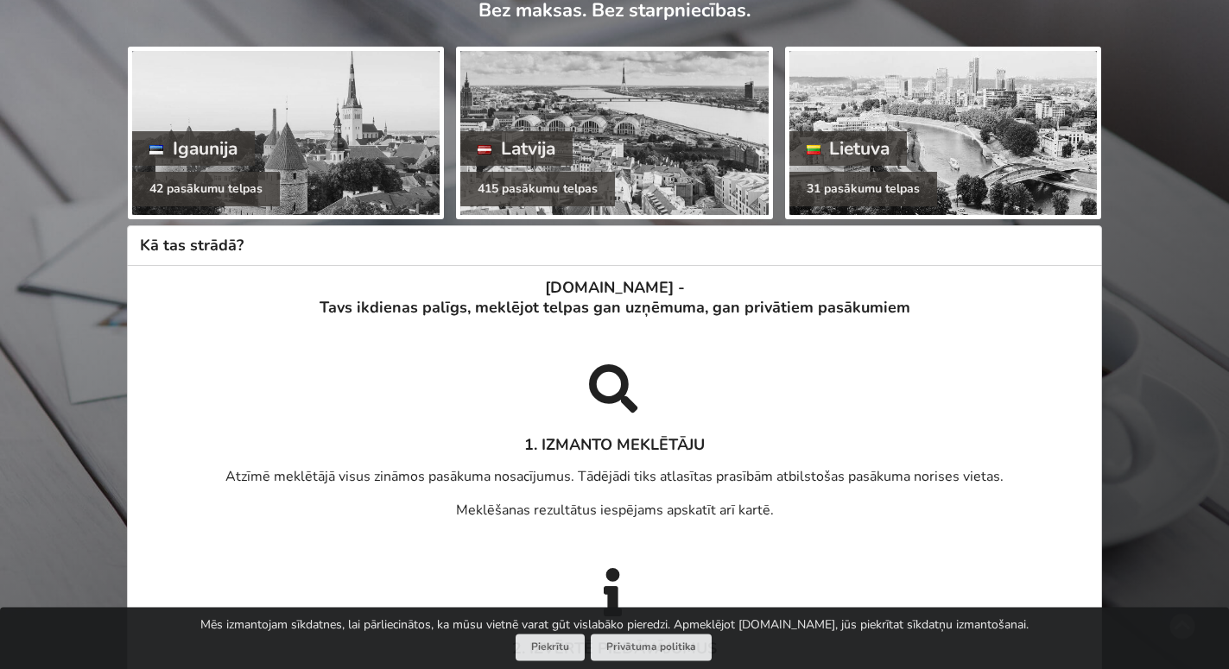
scroll to position [176, 0]
